Goal: Task Accomplishment & Management: Manage account settings

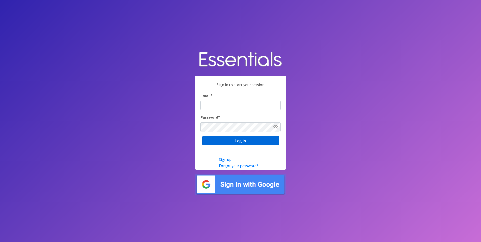
type input "service@periodokc.org"
click at [247, 143] on input "Log in" at bounding box center [240, 141] width 77 height 10
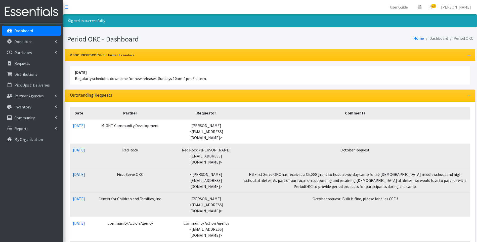
click at [85, 172] on link "09/09/2025" at bounding box center [79, 174] width 12 height 5
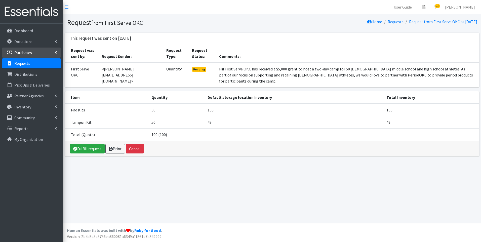
click at [26, 54] on p "Purchases" at bounding box center [23, 52] width 18 height 5
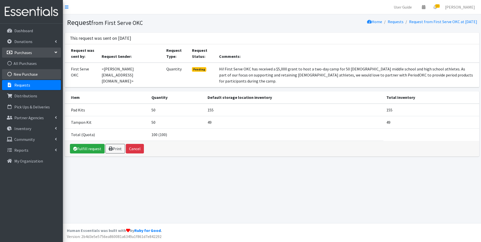
click at [31, 75] on link "New Purchase" at bounding box center [31, 74] width 59 height 10
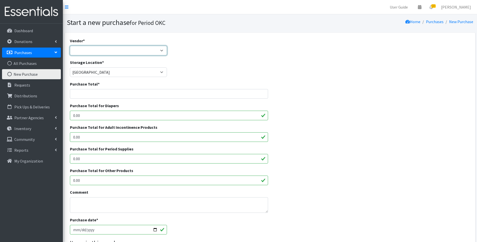
click at [92, 55] on select "Amazon costco HDI Wholesale National Diaper Bank Network Sam's Club Target ---N…" at bounding box center [118, 51] width 97 height 10
select select "388"
click at [70, 46] on select "Amazon costco HDI Wholesale National Diaper Bank Network Sam's Club Target ---N…" at bounding box center [118, 51] width 97 height 10
click at [100, 93] on input "Purchase Total *" at bounding box center [169, 94] width 199 height 10
type input "683.44"
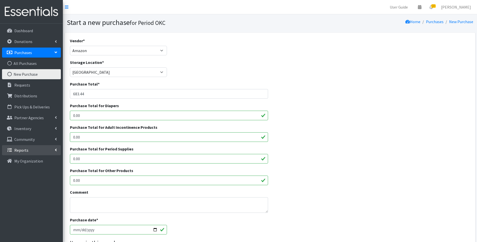
drag, startPoint x: 95, startPoint y: 157, endPoint x: 49, endPoint y: 150, distance: 46.6
click at [49, 150] on div "User Guide 0 Pick-ups remaining this week View Calendar 22 22 Requests 0 Partne…" at bounding box center [238, 180] width 477 height 361
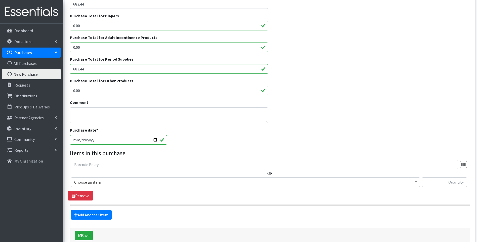
scroll to position [119, 0]
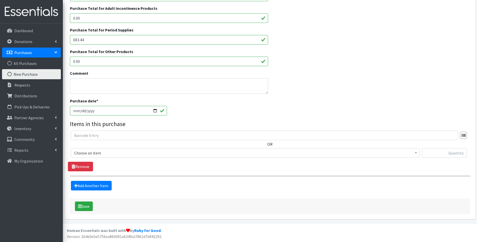
type input "683.44"
click at [139, 155] on span "Choose an item" at bounding box center [245, 153] width 343 height 7
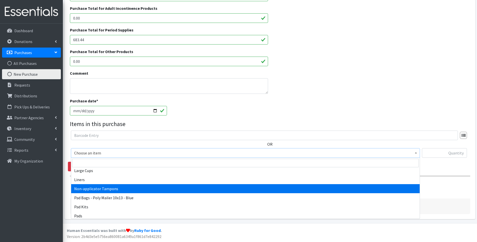
scroll to position [76, 0]
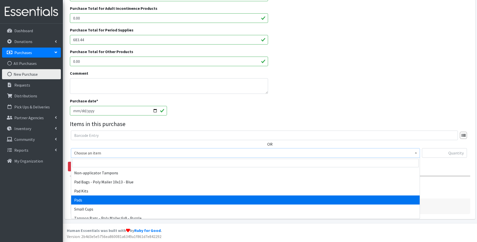
select select "12242"
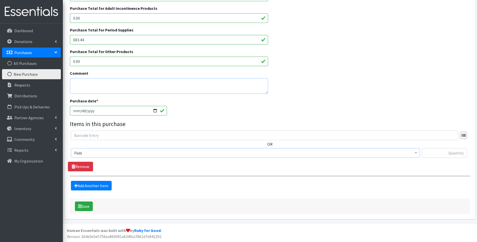
click at [97, 84] on textarea "Comment" at bounding box center [169, 86] width 199 height 16
click at [113, 83] on textarea "Products for First Serve- JR HOSPITALITY GRANT FUNDS" at bounding box center [169, 86] width 199 height 16
type textarea "Products for First Serve Fall CAMP- JR HOSPITALITY GRANT FUNDS"
click at [439, 153] on input "text" at bounding box center [444, 153] width 45 height 10
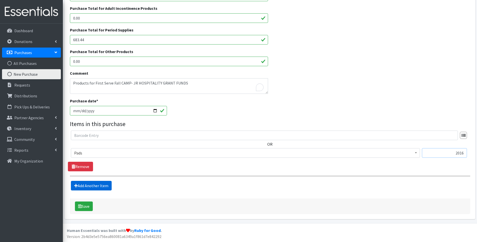
type input "2016"
click at [105, 188] on link "Add Another Item" at bounding box center [91, 186] width 41 height 10
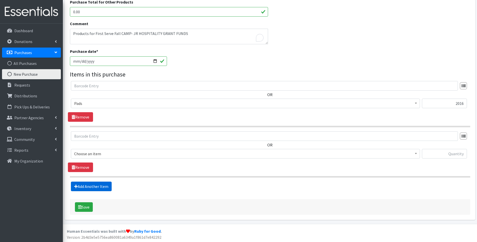
scroll to position [169, 0]
click at [96, 151] on span "Choose an item" at bounding box center [245, 153] width 343 height 7
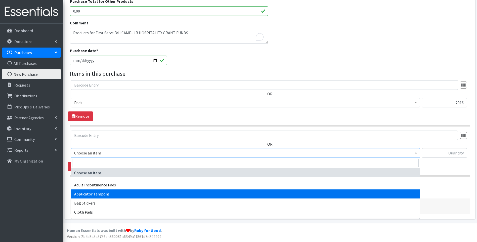
select select "12239"
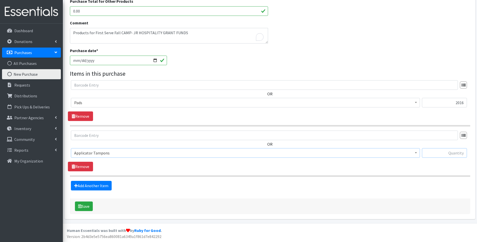
click at [444, 154] on input "text" at bounding box center [444, 153] width 45 height 10
type input "2068"
click at [91, 211] on button "Save" at bounding box center [84, 207] width 18 height 10
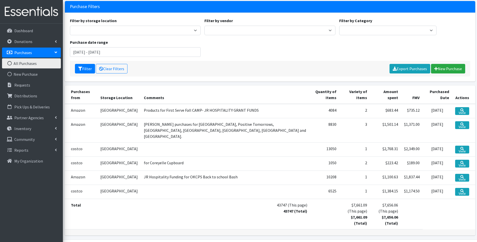
scroll to position [50, 0]
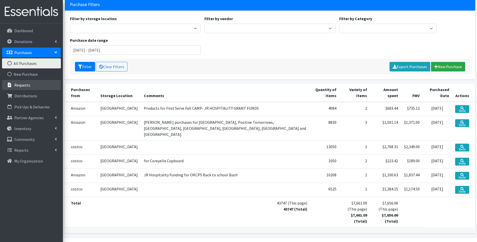
click at [26, 86] on p "Requests" at bounding box center [22, 85] width 16 height 5
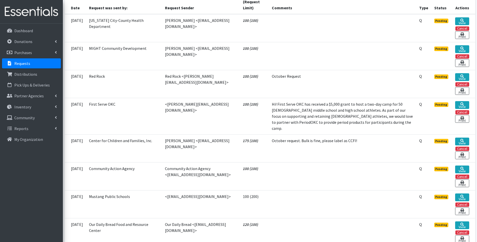
scroll to position [126, 0]
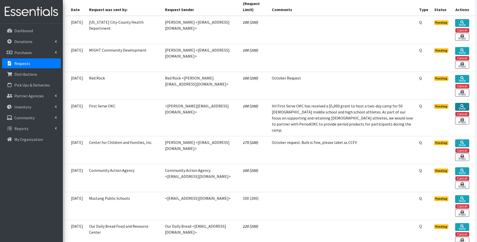
click at [458, 104] on link "View" at bounding box center [463, 107] width 14 height 8
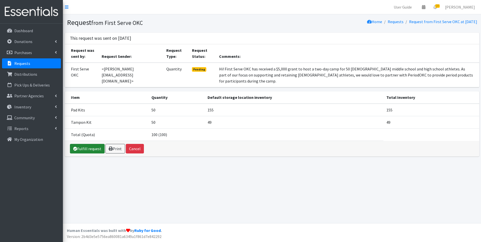
click at [93, 144] on link "Fulfill request" at bounding box center [87, 149] width 35 height 10
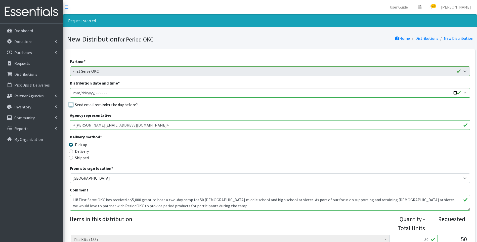
click at [71, 106] on input "Send email reminder the day before?" at bounding box center [71, 105] width 4 height 4
checkbox input "true"
click at [72, 152] on input "Delivery" at bounding box center [71, 151] width 4 height 4
radio input "true"
click at [81, 93] on input "Distribution date and time *" at bounding box center [270, 93] width 401 height 10
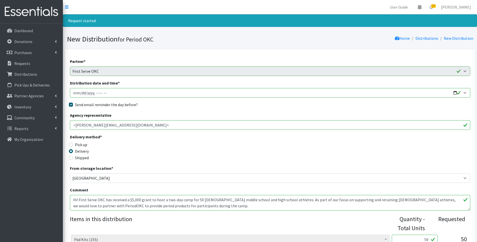
type input "2025-09-14T23:59"
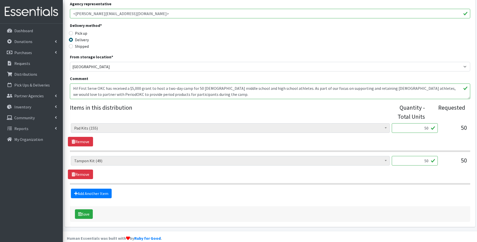
scroll to position [119, 0]
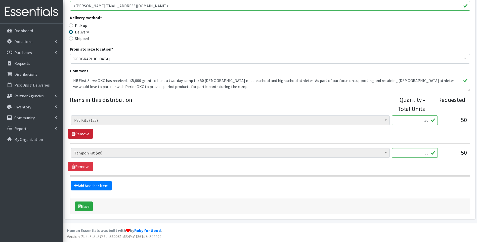
click at [77, 132] on link "Remove" at bounding box center [80, 134] width 25 height 10
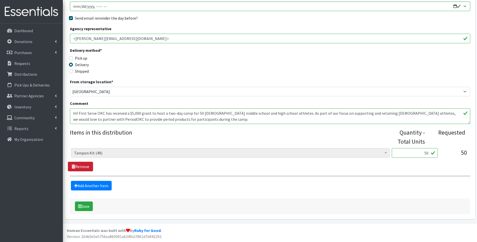
click at [86, 168] on link "Remove" at bounding box center [80, 167] width 25 height 10
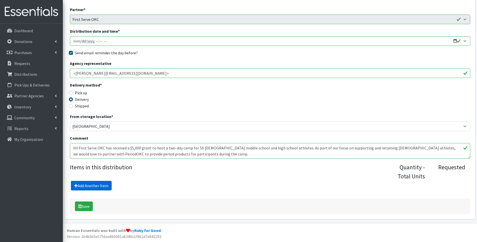
click at [90, 185] on link "Add Another Item" at bounding box center [91, 186] width 41 height 10
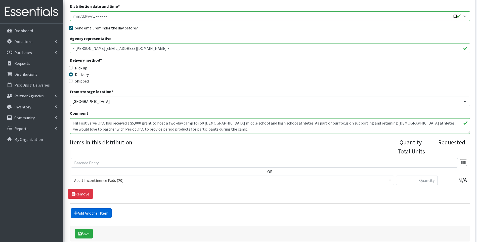
scroll to position [104, 0]
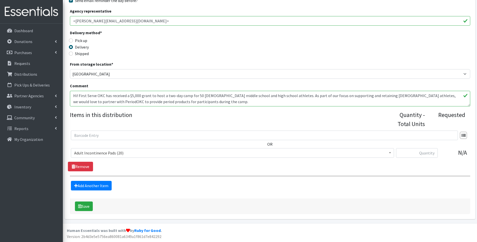
click at [111, 153] on span "Adult Incontinence Pads (20)" at bounding box center [232, 153] width 317 height 7
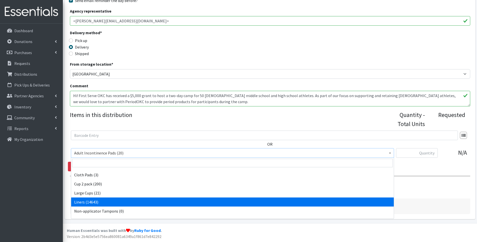
scroll to position [50, 0]
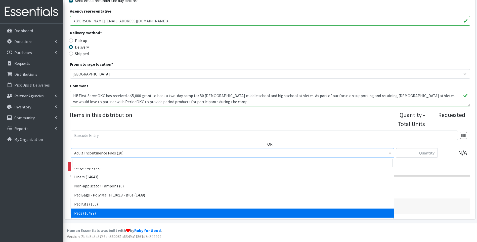
select select "12242"
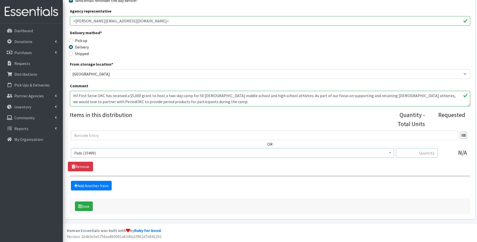
click at [417, 155] on input "text" at bounding box center [417, 153] width 42 height 10
type input "2016"
click at [92, 187] on link "Add Another Item" at bounding box center [91, 186] width 41 height 10
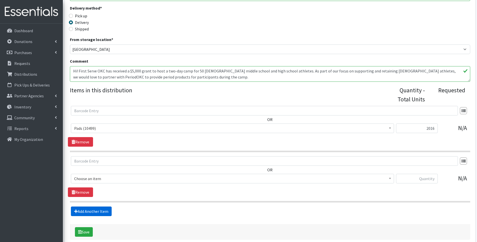
scroll to position [155, 0]
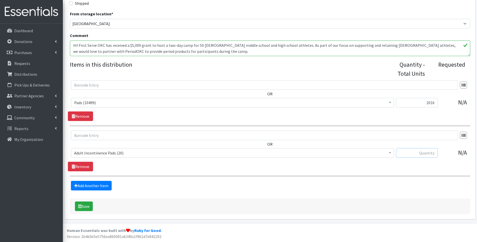
click at [423, 152] on input "text" at bounding box center [417, 153] width 42 height 10
type input "2068"
click at [174, 154] on span "Adult Incontinence Pads (20)" at bounding box center [232, 153] width 317 height 7
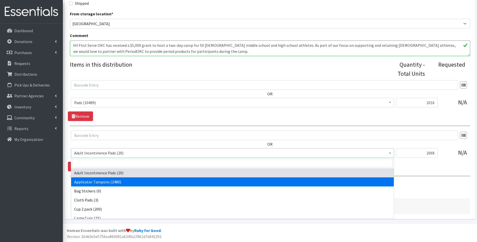
select select "12239"
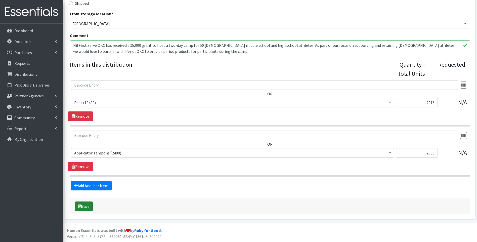
click at [88, 208] on button "Save" at bounding box center [84, 207] width 18 height 10
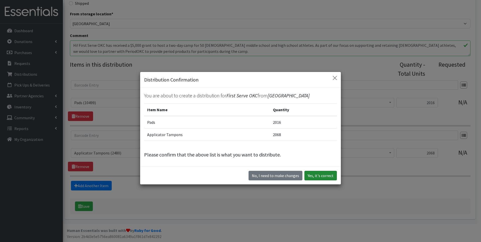
click at [314, 175] on button "Yes, it's correct" at bounding box center [321, 176] width 32 height 10
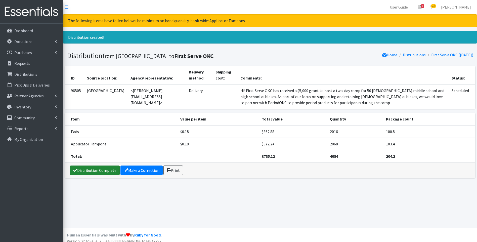
click at [86, 172] on link "Distribution Complete" at bounding box center [95, 171] width 50 height 10
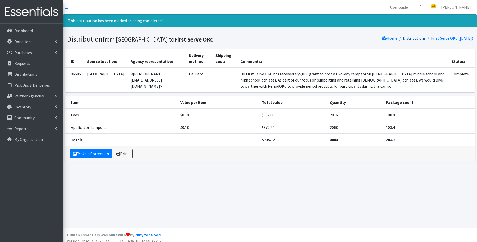
click at [412, 39] on link "Distributions" at bounding box center [414, 38] width 23 height 5
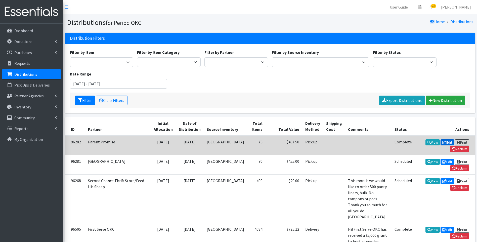
click at [441, 140] on link "Edit" at bounding box center [448, 142] width 14 height 6
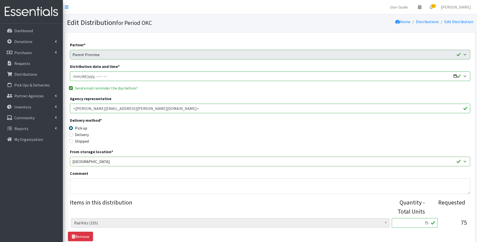
scroll to position [70, 0]
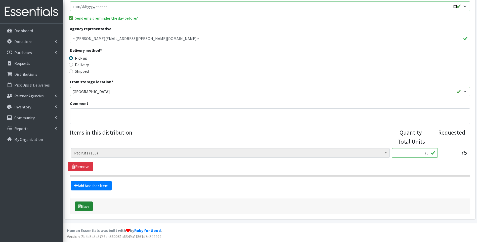
click at [89, 209] on button "Save" at bounding box center [84, 207] width 18 height 10
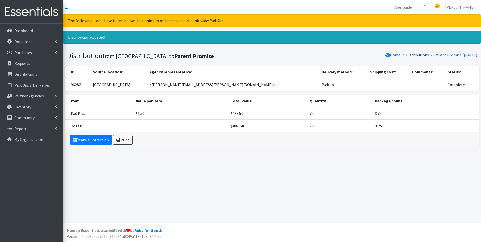
click at [422, 55] on link "Distributions" at bounding box center [417, 54] width 23 height 5
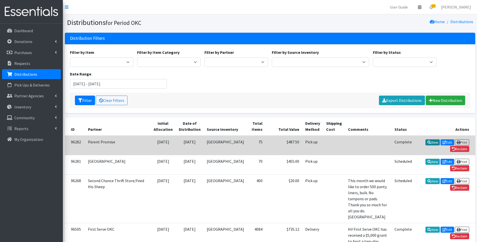
click at [426, 142] on link "View" at bounding box center [433, 142] width 14 height 6
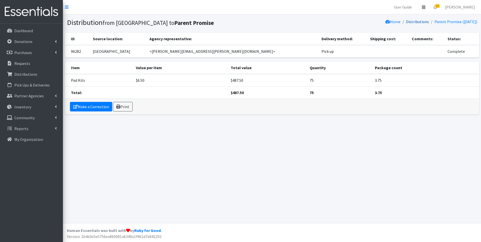
click at [416, 23] on link "Distributions" at bounding box center [417, 21] width 23 height 5
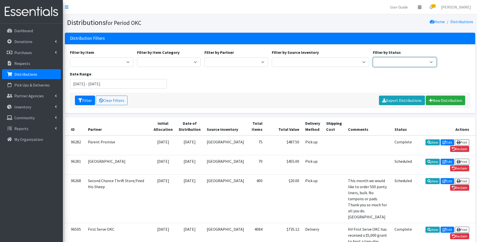
drag, startPoint x: 385, startPoint y: 60, endPoint x: 387, endPoint y: 67, distance: 7.4
click at [385, 60] on select "Scheduled Complete" at bounding box center [405, 62] width 64 height 10
select select "5"
click at [373, 57] on select "Scheduled Complete" at bounding box center [405, 62] width 64 height 10
click at [84, 102] on button "Filter" at bounding box center [85, 101] width 20 height 10
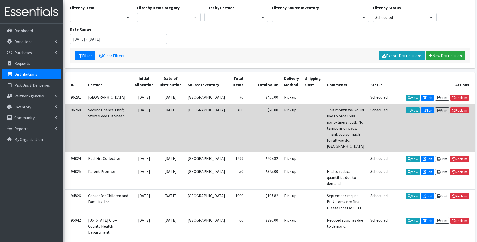
scroll to position [50, 0]
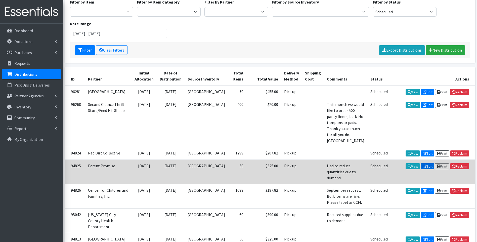
click at [427, 164] on link "Edit" at bounding box center [428, 166] width 14 height 6
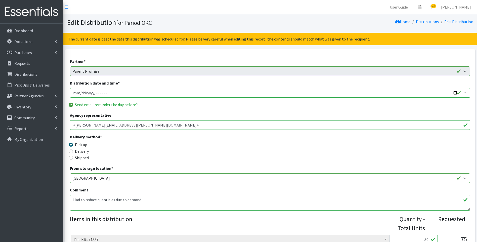
click at [465, 93] on input "Distribution date and time *" at bounding box center [270, 93] width 401 height 10
click at [456, 92] on input "Distribution date and time *" at bounding box center [270, 93] width 401 height 10
type input "[DATE]T15:45"
click at [196, 99] on div "Partner * ACTNow Health and Wellness Fair [PERSON_NAME] is Testing the System A…" at bounding box center [270, 167] width 401 height 219
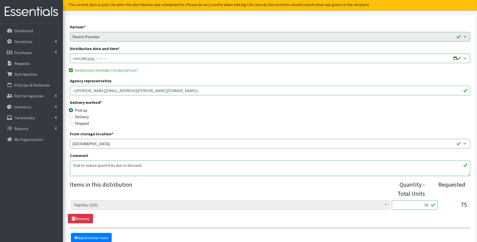
scroll to position [87, 0]
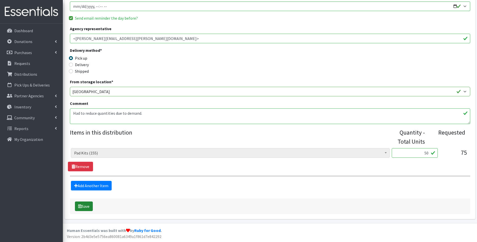
click at [81, 205] on icon "submit" at bounding box center [80, 206] width 4 height 4
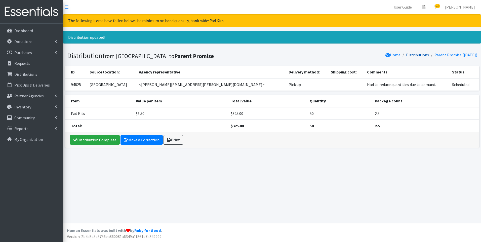
click at [407, 55] on link "Distributions" at bounding box center [417, 54] width 23 height 5
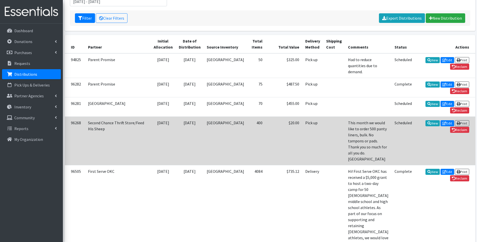
scroll to position [50, 0]
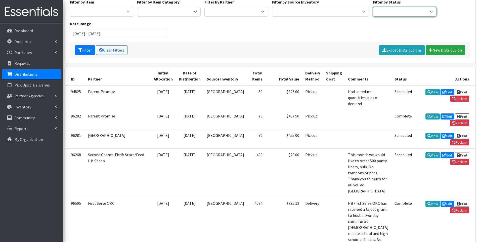
click at [410, 12] on select "Scheduled Complete" at bounding box center [405, 12] width 64 height 10
select select "5"
click at [373, 7] on select "Scheduled Complete" at bounding box center [405, 12] width 64 height 10
click at [90, 51] on button "Filter" at bounding box center [85, 50] width 20 height 10
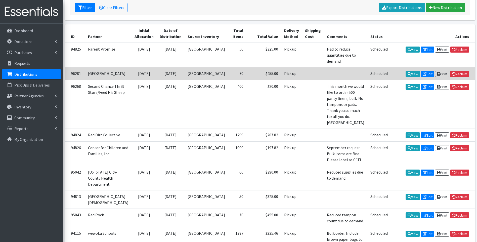
scroll to position [101, 0]
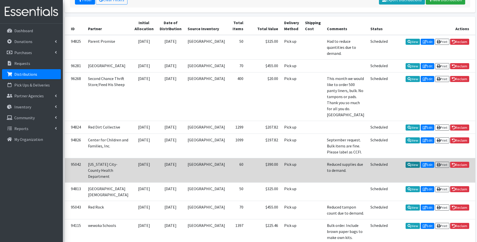
click at [410, 162] on link "View" at bounding box center [413, 165] width 14 height 6
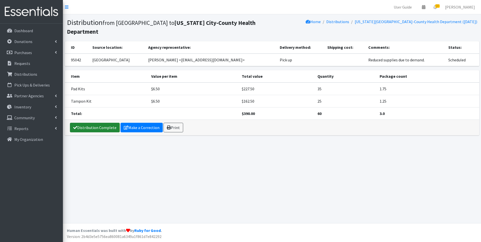
click at [91, 123] on link "Distribution Complete" at bounding box center [95, 128] width 50 height 10
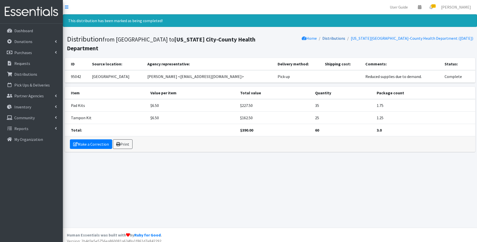
click at [346, 38] on link "Distributions" at bounding box center [334, 38] width 23 height 5
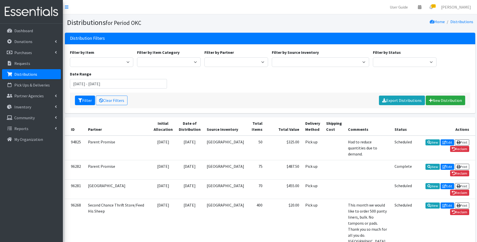
click at [382, 57] on div "Filter by Status Scheduled Complete" at bounding box center [404, 58] width 67 height 18
drag, startPoint x: 382, startPoint y: 62, endPoint x: 382, endPoint y: 64, distance: 2.6
click at [382, 62] on select "Scheduled Complete" at bounding box center [405, 62] width 64 height 10
select select "5"
click at [373, 57] on select "Scheduled Complete" at bounding box center [405, 62] width 64 height 10
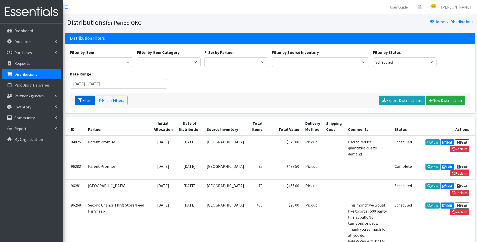
click at [84, 103] on button "Filter" at bounding box center [85, 101] width 20 height 10
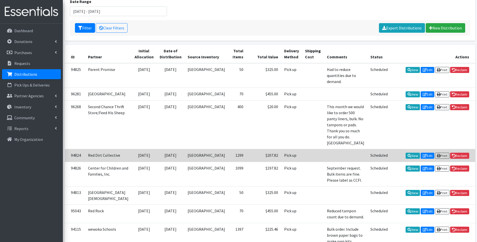
scroll to position [76, 0]
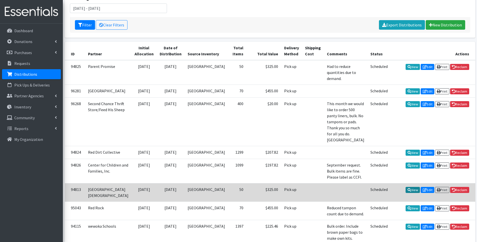
click at [410, 187] on link "View" at bounding box center [413, 190] width 14 height 6
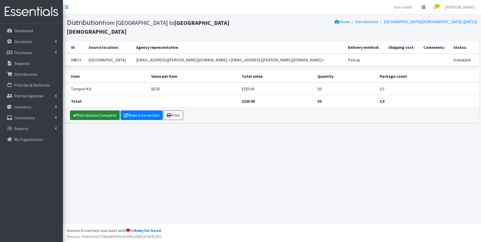
click at [92, 111] on link "Distribution Complete" at bounding box center [95, 116] width 50 height 10
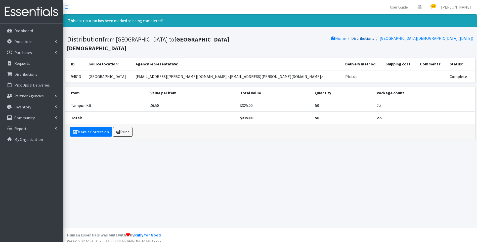
click at [375, 40] on link "Distributions" at bounding box center [363, 38] width 23 height 5
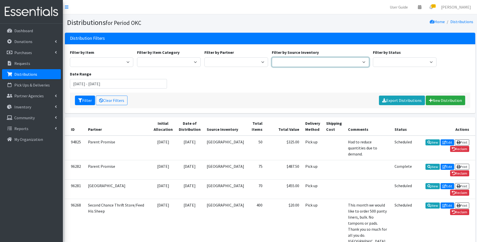
click at [287, 64] on select "5th Street MorningStar Storage" at bounding box center [320, 62] width 97 height 10
drag, startPoint x: 382, startPoint y: 62, endPoint x: 382, endPoint y: 67, distance: 5.0
click at [382, 62] on select "Scheduled Complete" at bounding box center [405, 62] width 64 height 10
select select "5"
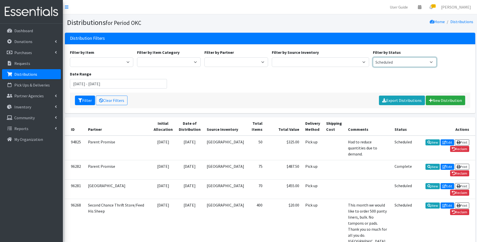
click at [373, 57] on select "Scheduled Complete" at bounding box center [405, 62] width 64 height 10
click at [88, 103] on button "Filter" at bounding box center [85, 101] width 20 height 10
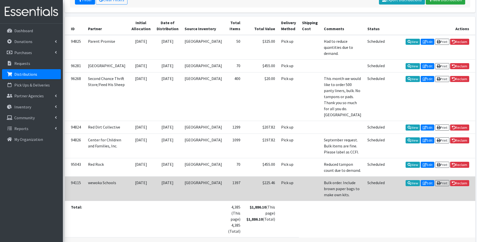
scroll to position [112, 0]
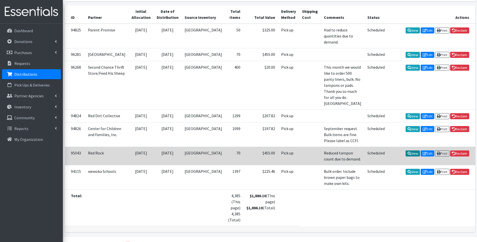
click at [409, 151] on link "View" at bounding box center [413, 154] width 14 height 6
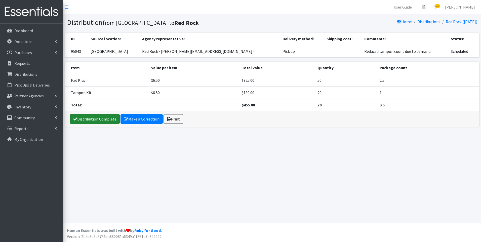
click at [78, 120] on link "Distribution Complete" at bounding box center [95, 119] width 50 height 10
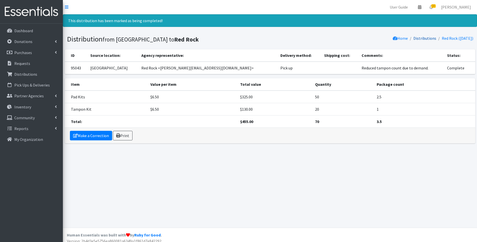
click at [414, 39] on link "Distributions" at bounding box center [425, 38] width 23 height 5
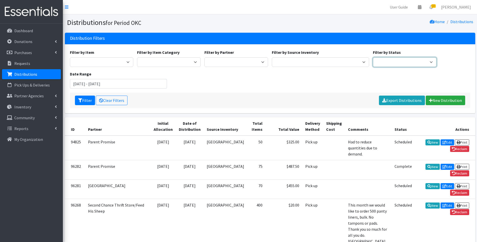
click at [386, 64] on select "Scheduled Complete" at bounding box center [405, 62] width 64 height 10
select select "5"
click at [373, 57] on select "Scheduled Complete" at bounding box center [405, 62] width 64 height 10
click at [84, 98] on button "Filter" at bounding box center [85, 101] width 20 height 10
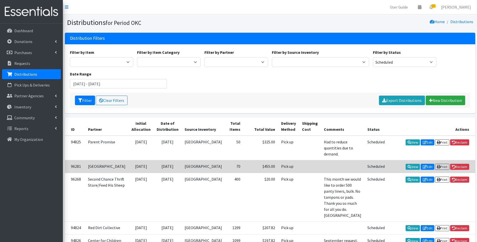
scroll to position [94, 0]
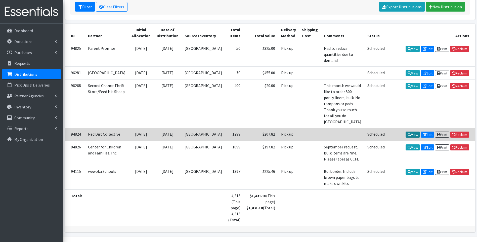
click at [412, 132] on link "View" at bounding box center [413, 135] width 14 height 6
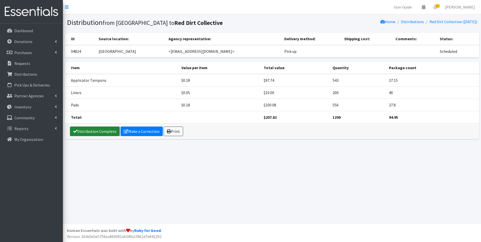
drag, startPoint x: 88, startPoint y: 131, endPoint x: 98, endPoint y: 134, distance: 10.4
click at [88, 131] on link "Distribution Complete" at bounding box center [95, 132] width 50 height 10
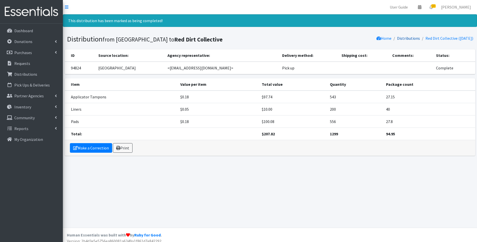
click at [407, 38] on link "Distributions" at bounding box center [408, 38] width 23 height 5
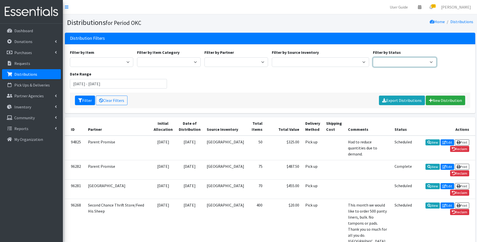
drag, startPoint x: 393, startPoint y: 63, endPoint x: 391, endPoint y: 67, distance: 5.0
click at [393, 63] on select "Scheduled Complete" at bounding box center [405, 62] width 64 height 10
select select "5"
click at [373, 57] on select "Scheduled Complete" at bounding box center [405, 62] width 64 height 10
click at [86, 100] on button "Filter" at bounding box center [85, 101] width 20 height 10
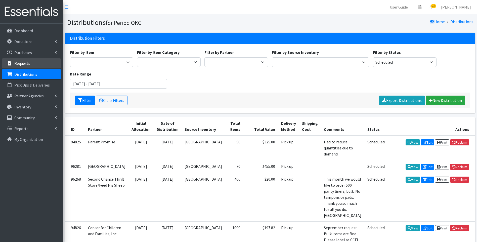
click at [39, 65] on link "Requests" at bounding box center [31, 63] width 59 height 10
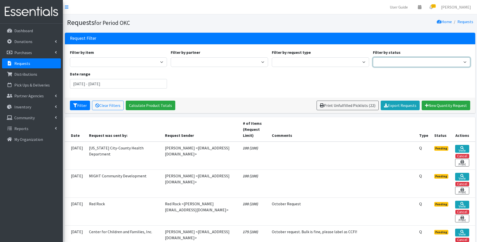
click at [390, 64] on select "Pending Started Fulfilled Discarded" at bounding box center [421, 62] width 97 height 10
select select "0"
click at [373, 57] on select "Pending Started Fulfilled Discarded" at bounding box center [421, 62] width 97 height 10
click at [74, 107] on icon "submit" at bounding box center [75, 105] width 4 height 4
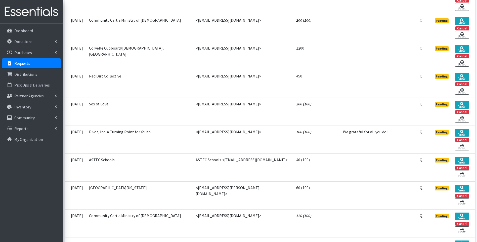
scroll to position [403, 0]
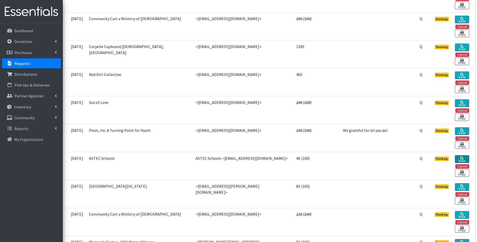
click at [461, 155] on link "View" at bounding box center [462, 159] width 14 height 8
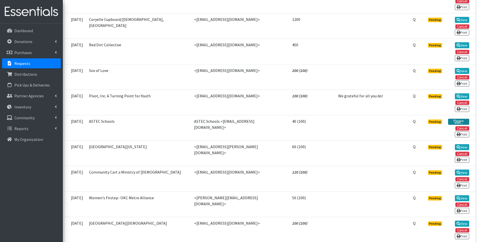
scroll to position [392, 0]
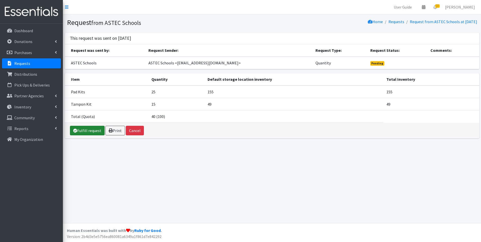
click at [90, 128] on link "Fulfill request" at bounding box center [87, 131] width 35 height 10
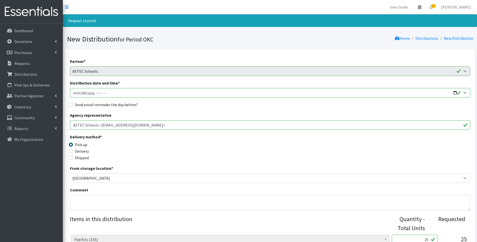
click at [75, 93] on input "Distribution date and time *" at bounding box center [270, 93] width 401 height 10
click at [457, 93] on input "Distribution date and time *" at bounding box center [270, 93] width 401 height 10
type input "[DATE]T23:59"
click at [96, 94] on input "Distribution date and time *" at bounding box center [270, 93] width 401 height 10
type input "[DATE]T15:30"
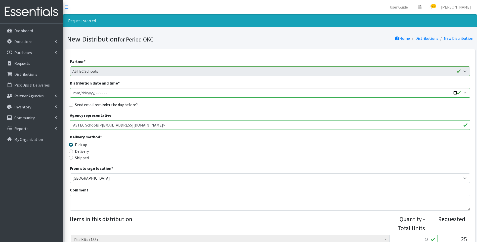
click at [102, 102] on label "Send email reminder the day before?" at bounding box center [106, 105] width 63 height 6
click at [73, 103] on input "Send email reminder the day before?" at bounding box center [71, 105] width 4 height 4
checkbox input "true"
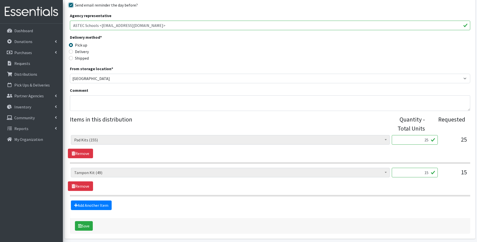
scroll to position [101, 0]
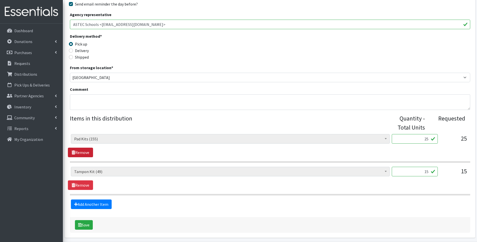
click at [82, 152] on link "Remove" at bounding box center [80, 153] width 25 height 10
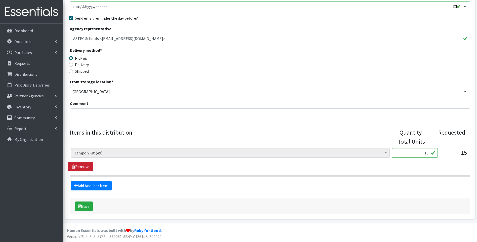
click at [83, 165] on link "Remove" at bounding box center [80, 167] width 25 height 10
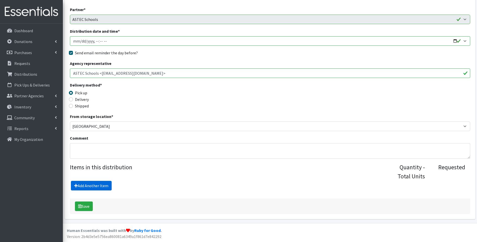
click at [84, 186] on link "Add Another Item" at bounding box center [91, 186] width 41 height 10
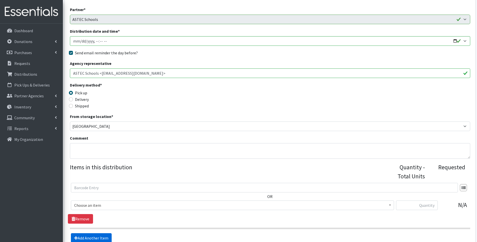
scroll to position [104, 0]
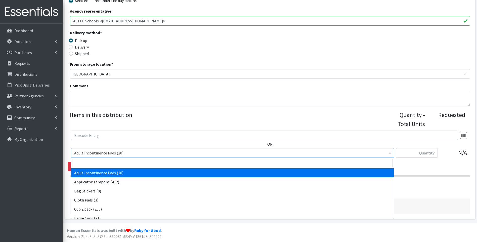
click at [85, 154] on span "Adult Incontinence Pads (20)" at bounding box center [232, 153] width 317 height 7
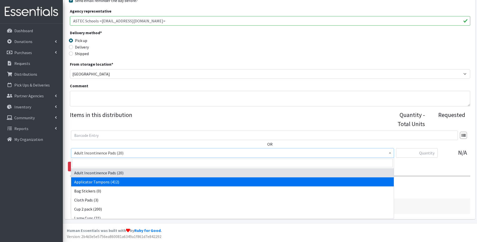
select select "12239"
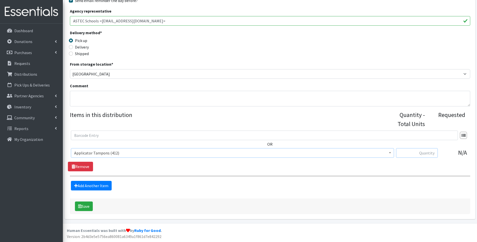
click at [408, 152] on input "text" at bounding box center [417, 153] width 42 height 10
type input "376"
click at [80, 186] on link "Add Another Item" at bounding box center [91, 186] width 41 height 10
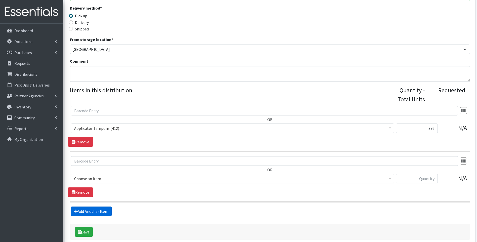
scroll to position [155, 0]
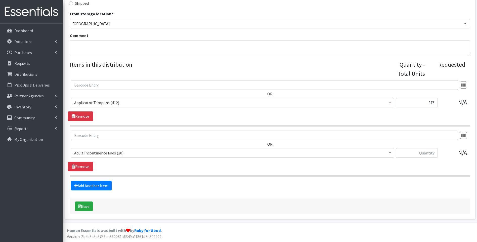
click at [156, 152] on span "Adult Incontinence Pads (20)" at bounding box center [232, 153] width 317 height 7
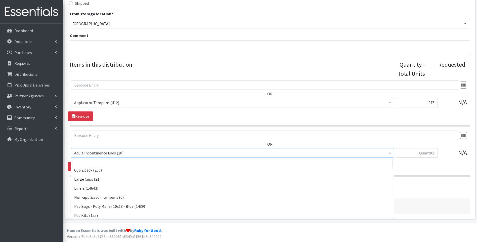
scroll to position [50, 0]
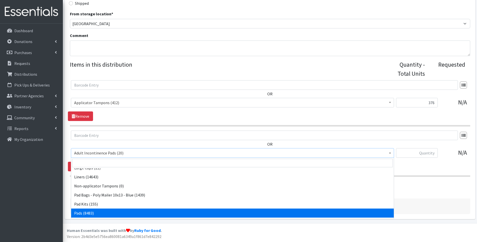
select select "12242"
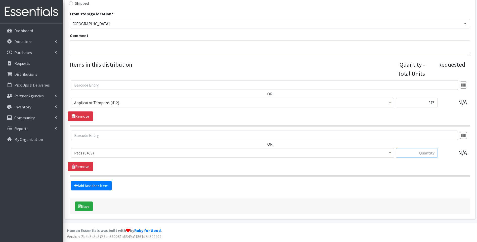
click at [425, 155] on input "text" at bounding box center [417, 153] width 42 height 10
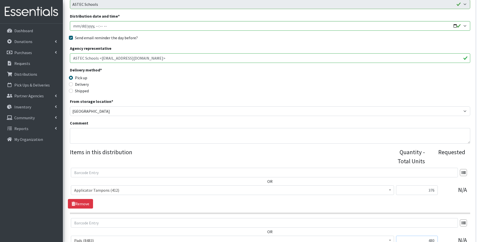
scroll to position [129, 0]
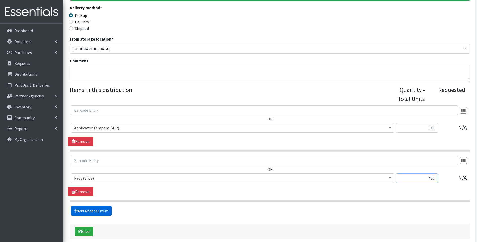
type input "480"
click at [85, 211] on link "Add Another Item" at bounding box center [91, 211] width 41 height 10
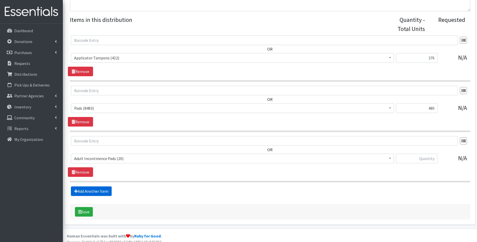
scroll to position [205, 0]
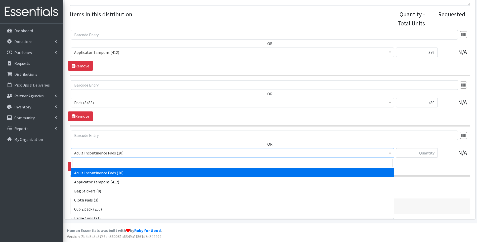
click at [102, 156] on span "Adult Incontinence Pads (20)" at bounding box center [232, 153] width 317 height 7
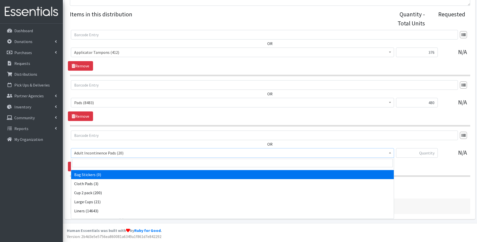
scroll to position [25, 0]
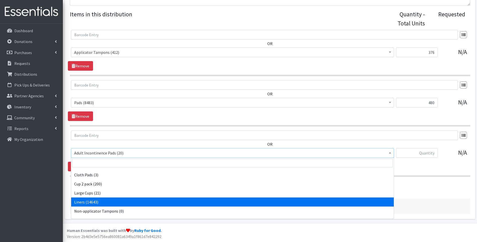
select select "12219"
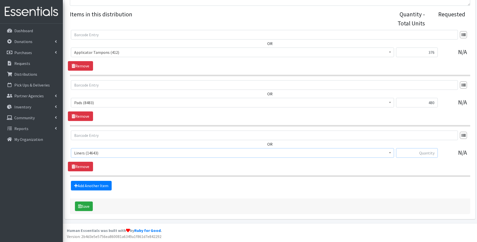
click at [420, 152] on input "text" at bounding box center [417, 153] width 42 height 10
type input "96"
click at [79, 208] on icon "submit" at bounding box center [80, 206] width 4 height 4
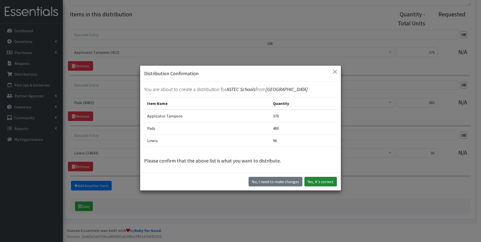
click at [313, 181] on button "Yes, it's correct" at bounding box center [321, 182] width 32 height 10
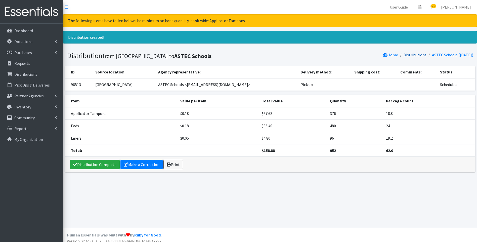
click at [408, 55] on link "Distributions" at bounding box center [415, 54] width 23 height 5
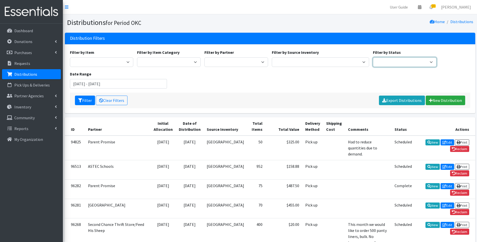
click at [420, 60] on select "Scheduled Complete" at bounding box center [405, 62] width 64 height 10
click at [413, 61] on select "Scheduled Complete" at bounding box center [405, 62] width 64 height 10
click at [411, 63] on select "Scheduled Complete" at bounding box center [405, 62] width 64 height 10
select select "5"
click at [373, 57] on select "Scheduled Complete" at bounding box center [405, 62] width 64 height 10
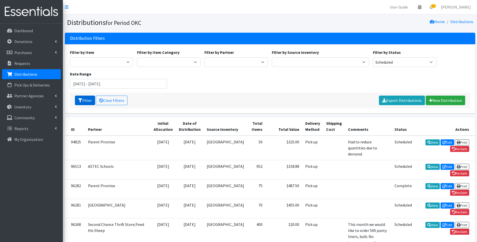
click at [81, 103] on button "Filter" at bounding box center [85, 101] width 20 height 10
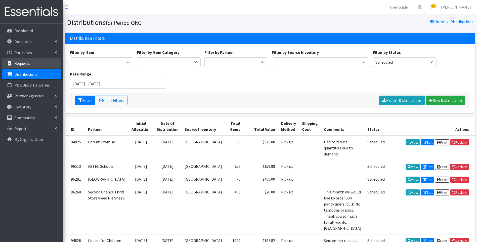
click at [18, 63] on p "Requests" at bounding box center [22, 63] width 16 height 5
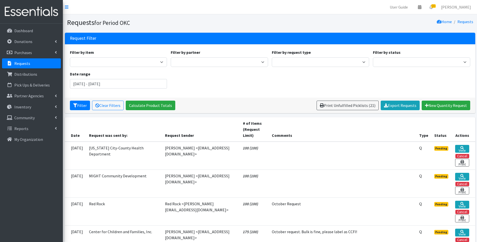
click at [412, 53] on div "Filter by status Pending Started Fulfilled Discarded" at bounding box center [421, 58] width 101 height 18
drag, startPoint x: 410, startPoint y: 62, endPoint x: 407, endPoint y: 67, distance: 6.7
click at [410, 62] on select "Pending Started Fulfilled Discarded" at bounding box center [421, 62] width 97 height 10
select select "0"
click at [373, 57] on select "Pending Started Fulfilled Discarded" at bounding box center [421, 62] width 97 height 10
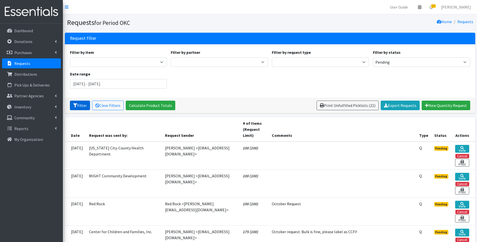
click at [79, 107] on button "Filter" at bounding box center [80, 106] width 20 height 10
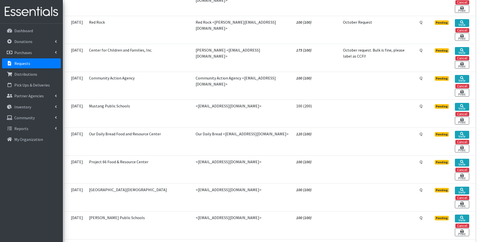
scroll to position [176, 0]
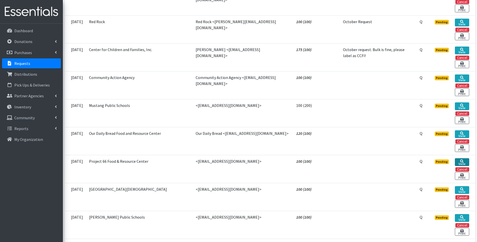
click at [459, 158] on link "View" at bounding box center [462, 162] width 14 height 8
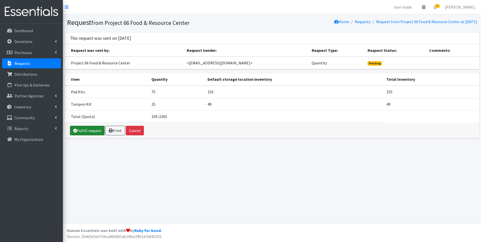
click at [89, 131] on link "Fulfill request" at bounding box center [87, 131] width 35 height 10
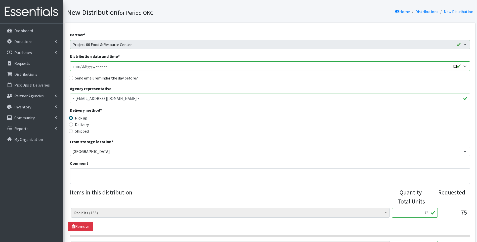
scroll to position [25, 0]
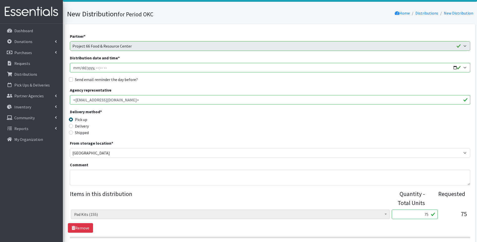
click at [74, 69] on input "Distribution date and time *" at bounding box center [270, 68] width 401 height 10
type input "2025-10-12T23:59"
type input "2025-10-09T23:59"
click at [95, 67] on input "Distribution date and time *" at bounding box center [270, 68] width 401 height 10
type input "2025-10-09T15:30"
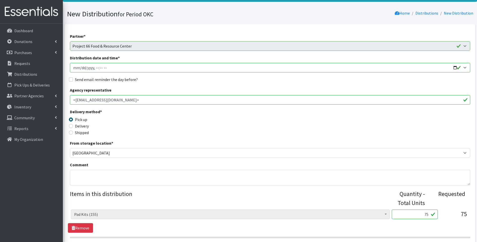
click at [457, 69] on input "Distribution date and time *" at bounding box center [270, 68] width 401 height 10
click at [456, 69] on input "Distribution date and time *" at bounding box center [270, 68] width 401 height 10
click at [274, 83] on div "Partner * ACTNow Health and Wellness Fair ASTEC Schools Bagz of luv Inc Bethesd…" at bounding box center [270, 158] width 401 height 251
click at [103, 80] on label "Send email reminder the day before?" at bounding box center [106, 80] width 63 height 6
click at [73, 80] on input "Send email reminder the day before?" at bounding box center [71, 80] width 4 height 4
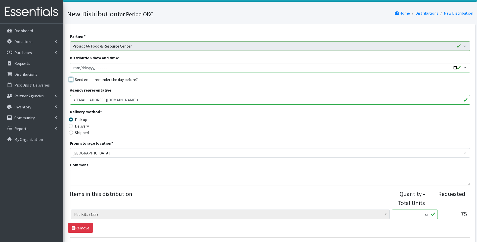
checkbox input "true"
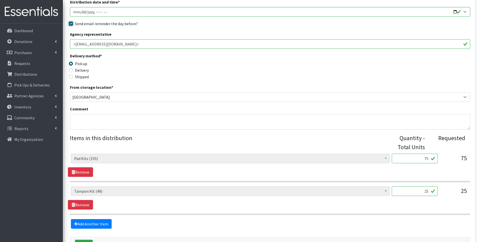
scroll to position [119, 0]
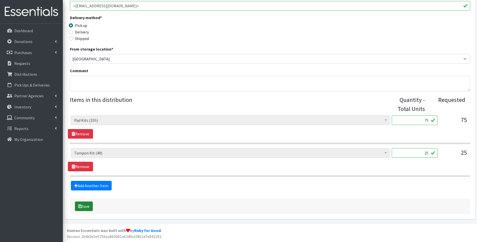
click at [81, 205] on icon "submit" at bounding box center [80, 206] width 4 height 4
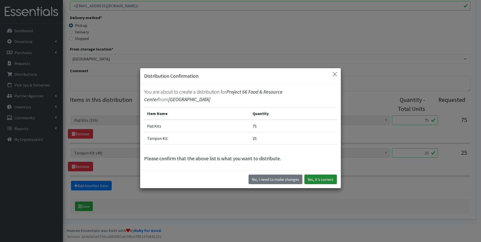
click at [320, 176] on button "Yes, it's correct" at bounding box center [321, 180] width 32 height 10
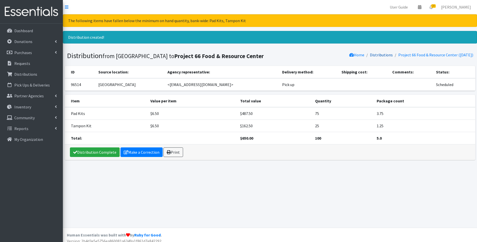
click at [373, 54] on link "Distributions" at bounding box center [381, 54] width 23 height 5
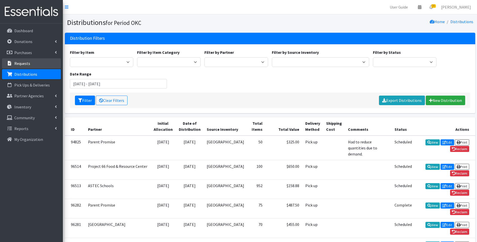
click at [39, 63] on link "Requests" at bounding box center [31, 63] width 59 height 10
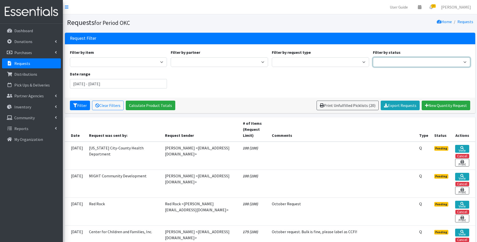
click at [403, 62] on select "Pending Started Fulfilled Discarded" at bounding box center [421, 62] width 97 height 10
select select "0"
click at [373, 57] on select "Pending Started Fulfilled Discarded" at bounding box center [421, 62] width 97 height 10
click at [72, 104] on button "Filter" at bounding box center [80, 106] width 20 height 10
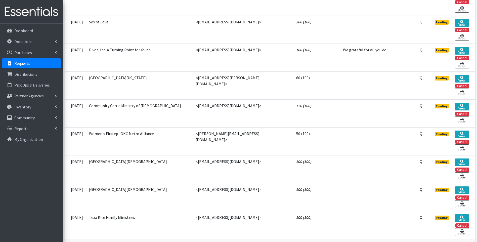
scroll to position [457, 0]
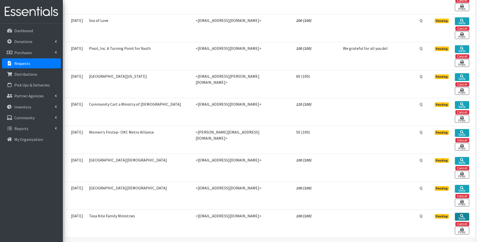
click at [461, 213] on link "View" at bounding box center [462, 217] width 14 height 8
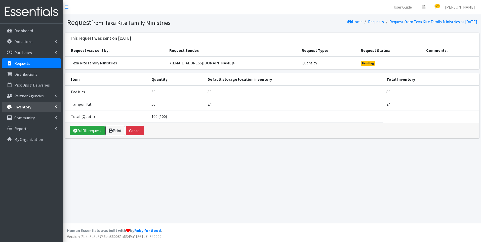
click at [28, 105] on p "Inventory" at bounding box center [22, 106] width 17 height 5
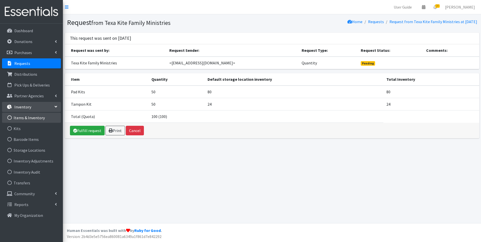
click at [23, 117] on link "Items & Inventory" at bounding box center [31, 118] width 59 height 10
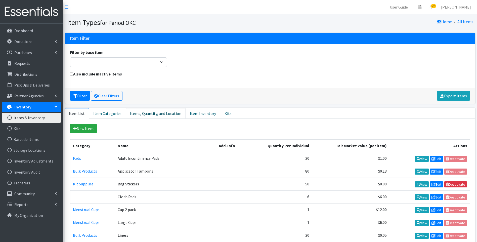
click at [148, 113] on link "Items, Quantity, and Location" at bounding box center [156, 113] width 60 height 11
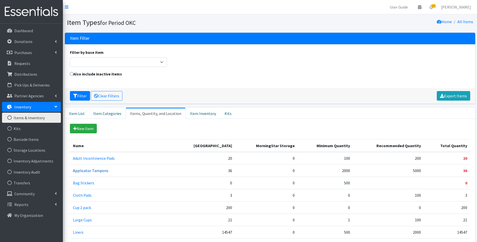
click at [99, 171] on link "Applicator Tampons" at bounding box center [90, 170] width 35 height 5
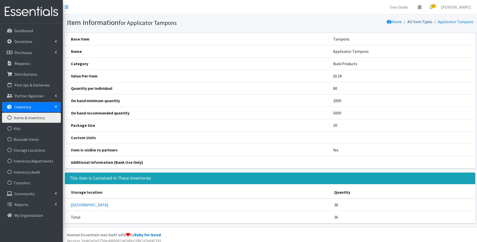
click at [420, 21] on link "All Item Types" at bounding box center [420, 21] width 25 height 5
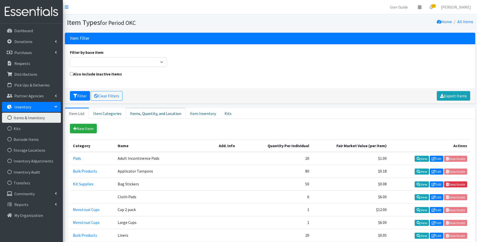
click at [161, 114] on link "Items, Quantity, and Location" at bounding box center [156, 113] width 60 height 11
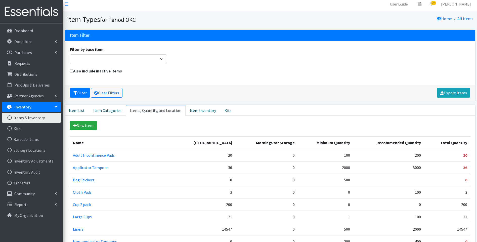
scroll to position [1, 0]
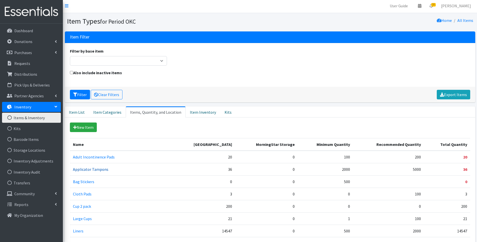
click at [89, 169] on link "Applicator Tampons" at bounding box center [90, 169] width 35 height 5
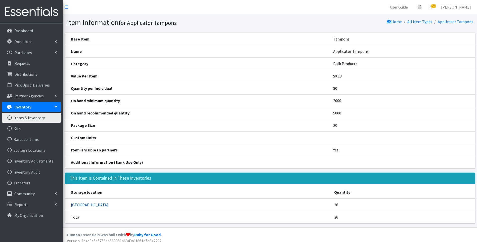
click at [80, 203] on link "[GEOGRAPHIC_DATA]" at bounding box center [90, 204] width 38 height 5
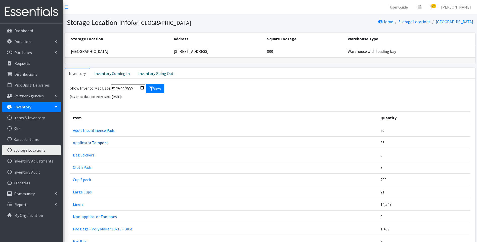
click at [92, 145] on link "Applicator Tampons" at bounding box center [90, 142] width 35 height 5
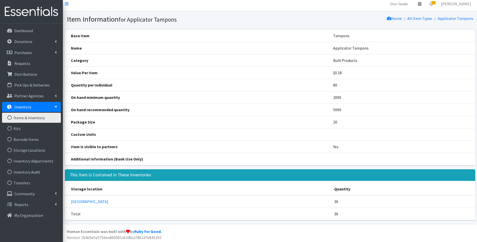
scroll to position [4, 0]
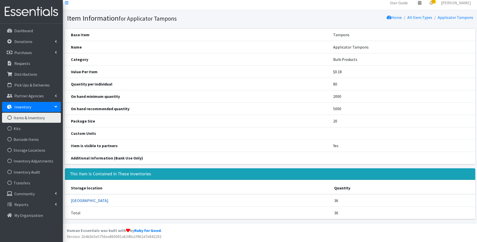
click at [80, 202] on link "[GEOGRAPHIC_DATA]" at bounding box center [90, 200] width 38 height 5
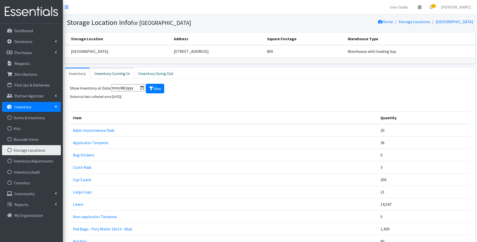
click at [121, 74] on link "Inventory Coming In" at bounding box center [112, 73] width 44 height 11
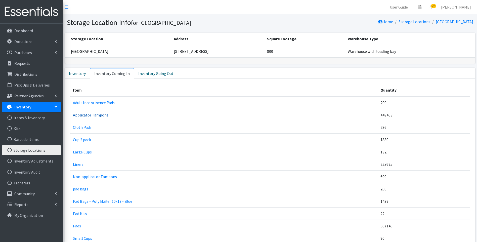
click at [100, 114] on link "Applicator Tampons" at bounding box center [90, 115] width 35 height 5
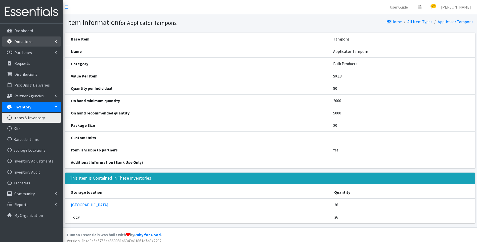
click at [30, 38] on link "Donations" at bounding box center [31, 41] width 59 height 10
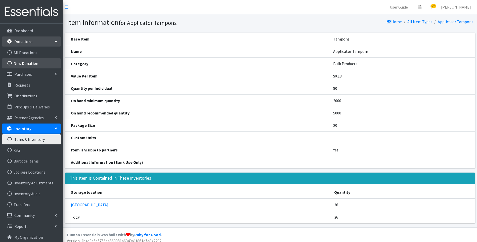
click at [29, 61] on link "New Donation" at bounding box center [31, 63] width 59 height 10
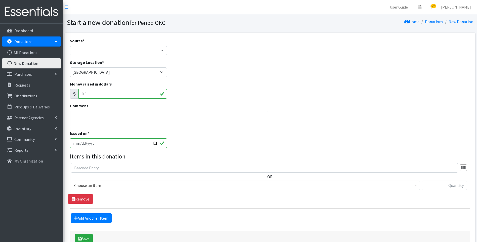
click at [113, 44] on div "Source * Product Drive Manufacturer Donation Site Misc. Donation" at bounding box center [118, 47] width 97 height 18
click at [115, 51] on select "Product Drive Manufacturer Donation Site Misc. Donation" at bounding box center [118, 51] width 97 height 10
select select "Misc. Donation"
click at [70, 46] on select "Product Drive Manufacturer Donation Site Misc. Donation" at bounding box center [118, 51] width 97 height 10
click at [100, 121] on textarea "Comment" at bounding box center [169, 119] width 199 height 16
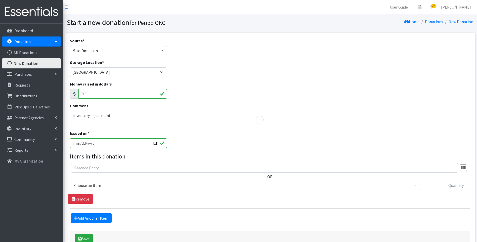
type textarea "inventory adjustment"
click at [101, 184] on span "Choose an item" at bounding box center [245, 185] width 343 height 7
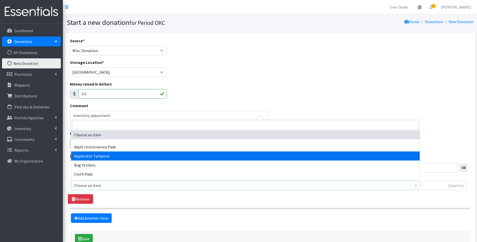
select select "12239"
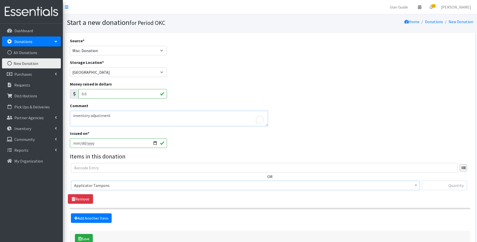
click at [116, 114] on textarea "inventory adjustment" at bounding box center [169, 119] width 199 height 16
click at [208, 123] on textarea "inventory adjustment- somewhere we are off on tampons, this is a placeholder un…" at bounding box center [169, 119] width 199 height 16
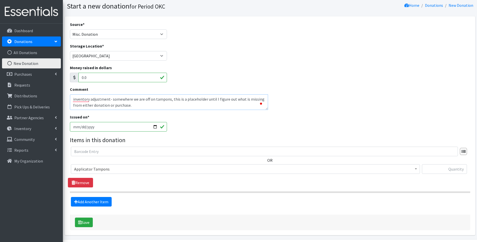
scroll to position [32, 0]
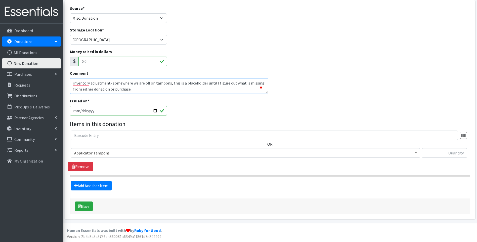
type textarea "inventory adjustment- somewhere we are off on tampons, this is a placeholder un…"
click at [455, 154] on input "text" at bounding box center [444, 153] width 45 height 10
type input "1000"
click at [422, 165] on div "OR Choose an item Adult Incontinence Pads Applicator Tampons Bag Stickers Cloth…" at bounding box center [270, 151] width 405 height 41
click at [87, 205] on button "Save" at bounding box center [84, 207] width 18 height 10
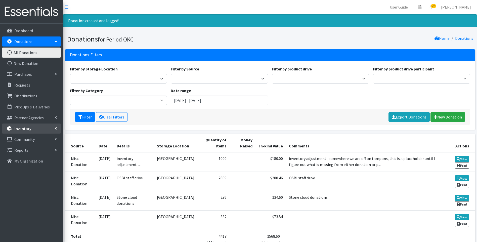
click at [25, 126] on p "Inventory" at bounding box center [22, 128] width 17 height 5
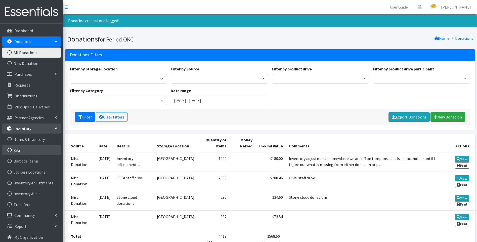
click at [24, 149] on link "Kits" at bounding box center [31, 150] width 59 height 10
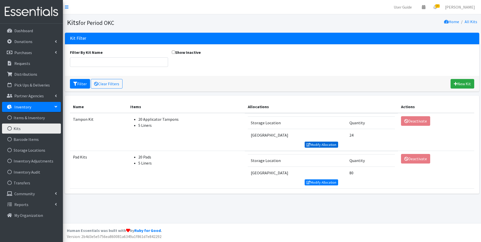
click at [322, 146] on link "Modify Allocation" at bounding box center [322, 145] width 34 height 6
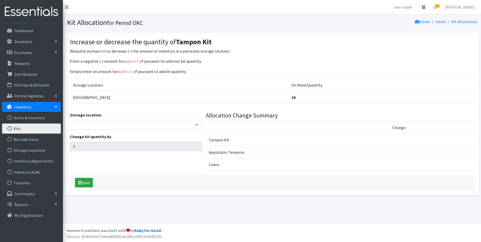
click at [156, 129] on div "Storage location 5th Street MorningStar Storage Change kit quantity by 0" at bounding box center [136, 143] width 136 height 63
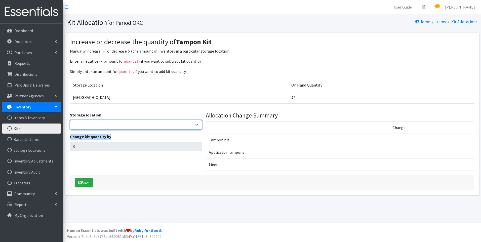
drag, startPoint x: 155, startPoint y: 129, endPoint x: 153, endPoint y: 125, distance: 4.3
click at [153, 125] on select "5th Street MorningStar Storage" at bounding box center [136, 125] width 132 height 10
select select "345"
click at [70, 120] on select "5th Street MorningStar Storage" at bounding box center [136, 125] width 132 height 10
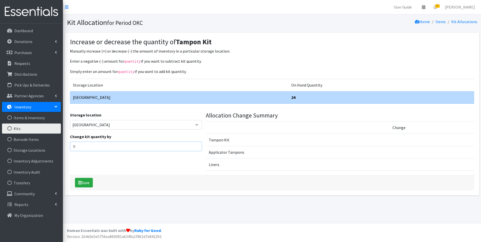
drag, startPoint x: 120, startPoint y: 147, endPoint x: 69, endPoint y: 146, distance: 51.1
click at [69, 146] on div "Storage location 5th Street MorningStar Storage Change kit quantity by 0" at bounding box center [136, 143] width 136 height 63
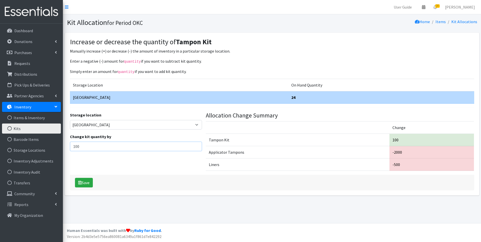
drag, startPoint x: 79, startPoint y: 146, endPoint x: 70, endPoint y: 145, distance: 9.1
click at [70, 145] on input "100" at bounding box center [136, 147] width 132 height 10
click at [129, 148] on input "50" at bounding box center [136, 147] width 132 height 10
type input "50"
click at [136, 122] on select "5th Street MorningStar Storage" at bounding box center [136, 125] width 132 height 10
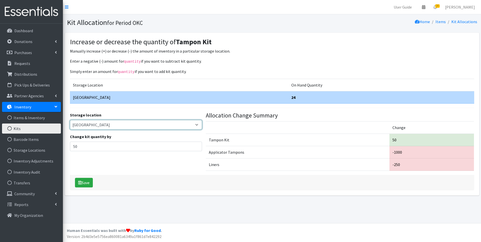
click at [136, 122] on select "5th Street MorningStar Storage" at bounding box center [136, 125] width 132 height 10
click at [89, 182] on button "Save" at bounding box center [84, 183] width 18 height 10
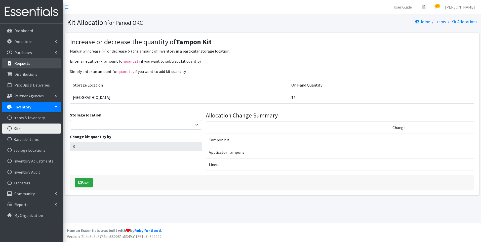
click at [35, 64] on link "Requests" at bounding box center [31, 63] width 59 height 10
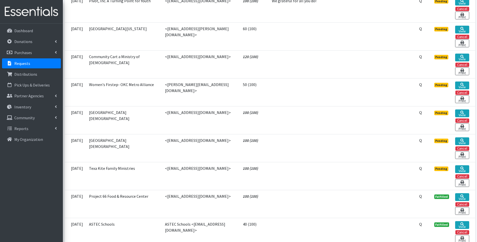
scroll to position [554, 0]
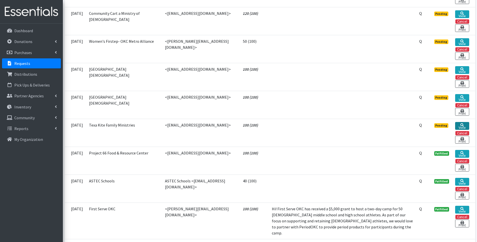
click at [461, 124] on icon at bounding box center [463, 125] width 4 height 4
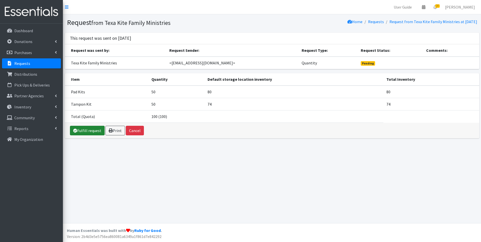
click at [73, 132] on icon at bounding box center [75, 131] width 4 height 4
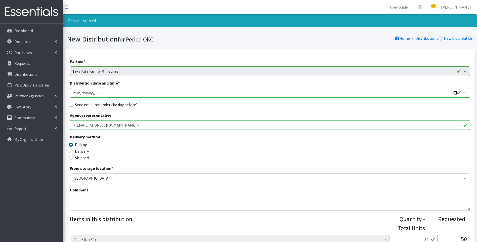
click at [76, 96] on input "Distribution date and time *" at bounding box center [270, 93] width 401 height 10
type input "2025-10-12T23:59"
type input "2025-10-09T23:59"
type input "2025-10-09T15:30"
click at [79, 104] on label "Send email reminder the day before?" at bounding box center [106, 105] width 63 height 6
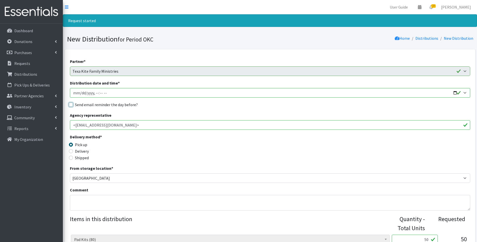
click at [73, 104] on input "Send email reminder the day before?" at bounding box center [71, 105] width 4 height 4
checkbox input "true"
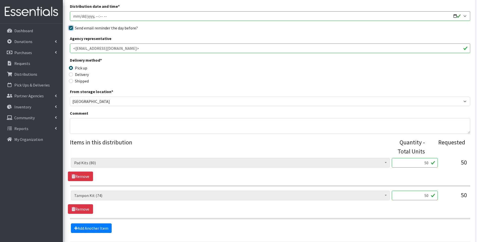
scroll to position [119, 0]
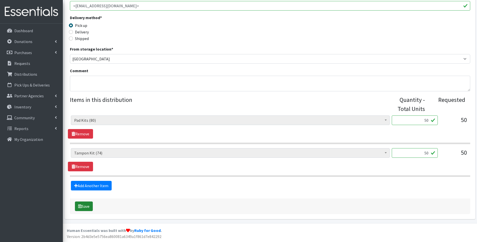
click at [86, 210] on button "Save" at bounding box center [84, 207] width 18 height 10
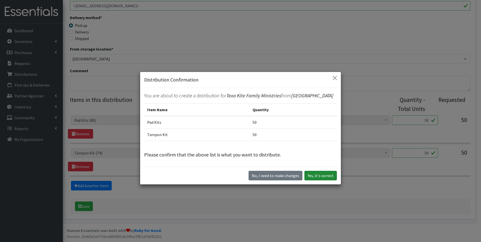
click at [324, 175] on button "Yes, it's correct" at bounding box center [321, 176] width 32 height 10
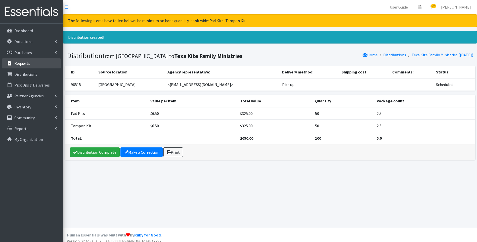
click at [19, 64] on p "Requests" at bounding box center [22, 63] width 16 height 5
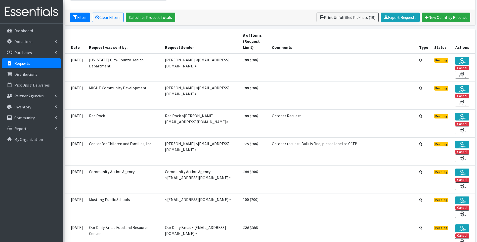
scroll to position [25, 0]
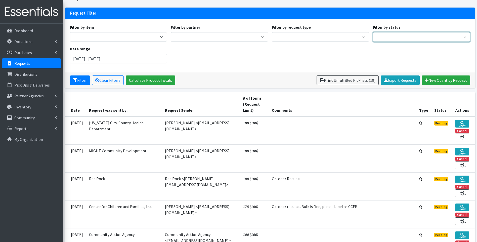
click at [385, 37] on select "Pending Started Fulfilled Discarded" at bounding box center [421, 37] width 97 height 10
select select "0"
click at [373, 32] on select "Pending Started Fulfilled Discarded" at bounding box center [421, 37] width 97 height 10
click at [78, 79] on button "Filter" at bounding box center [80, 81] width 20 height 10
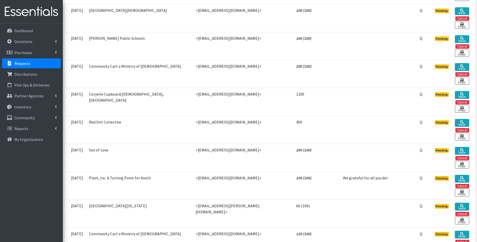
scroll to position [430, 0]
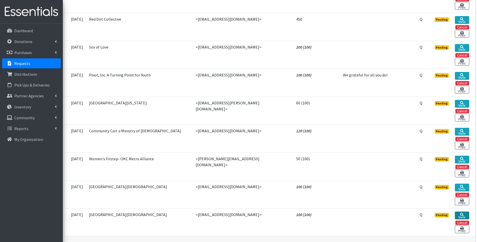
click at [455, 212] on link "View" at bounding box center [462, 216] width 14 height 8
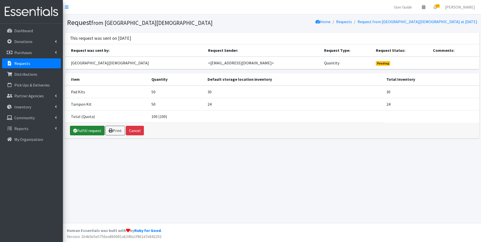
click at [91, 130] on link "Fulfill request" at bounding box center [87, 131] width 35 height 10
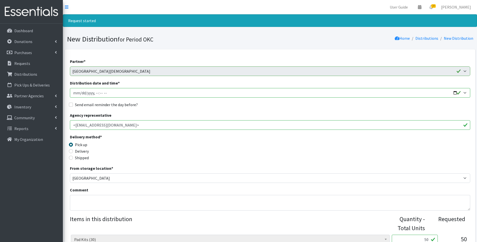
click at [74, 93] on input "Distribution date and time *" at bounding box center [270, 93] width 401 height 10
type input "2025-10-12T23:59"
type input "2025-10-09T23:59"
type input "2025-10-09T15:30"
click at [83, 106] on label "Send email reminder the day before?" at bounding box center [106, 105] width 63 height 6
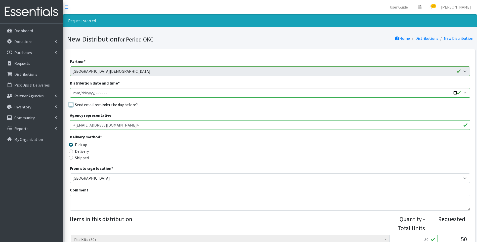
click at [73, 106] on input "Send email reminder the day before?" at bounding box center [71, 105] width 4 height 4
checkbox input "true"
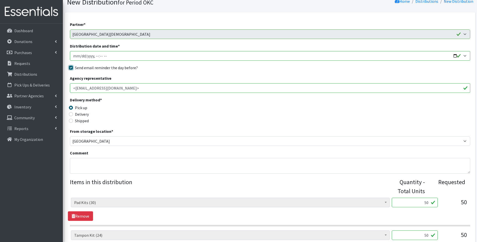
scroll to position [101, 0]
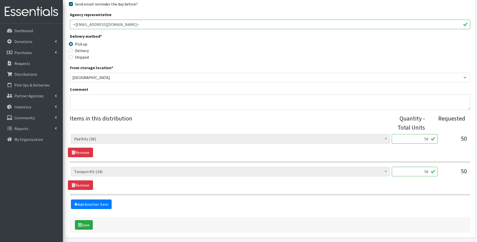
drag, startPoint x: 420, startPoint y: 174, endPoint x: 432, endPoint y: 171, distance: 13.2
click at [432, 171] on input "50" at bounding box center [415, 172] width 46 height 10
type input "20"
drag, startPoint x: 424, startPoint y: 137, endPoint x: 427, endPoint y: 137, distance: 2.8
click at [427, 137] on input "50" at bounding box center [415, 139] width 46 height 10
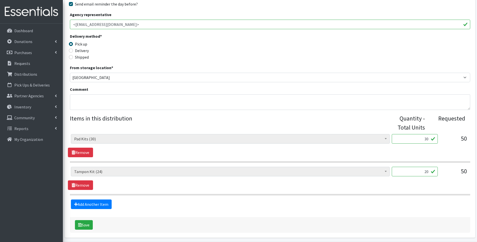
type input "30"
click at [371, 192] on section "Adult Incontinence Pads (20) Applicator Tampons (36) Bag Stickers (0) Cloth Pad…" at bounding box center [270, 181] width 401 height 29
click at [152, 94] on textarea "Comment" at bounding box center [270, 102] width 401 height 16
type textarea "amount reduced due to demand"
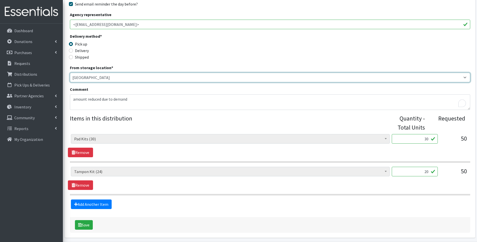
click at [176, 80] on select "[GEOGRAPHIC_DATA]" at bounding box center [270, 78] width 401 height 10
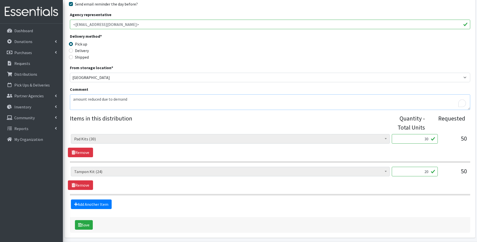
click at [129, 99] on textarea "amount reduced due to demand" at bounding box center [270, 102] width 401 height 16
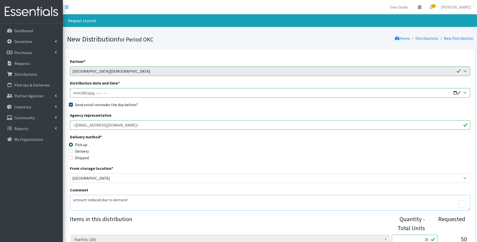
scroll to position [119, 0]
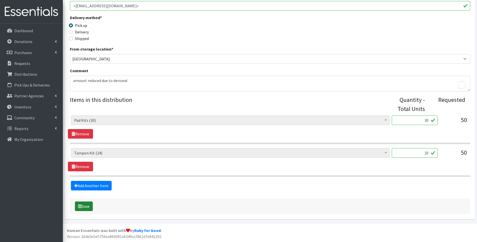
click at [81, 207] on icon "submit" at bounding box center [80, 206] width 4 height 4
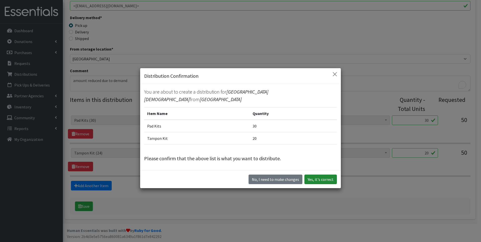
click at [312, 175] on button "Yes, it's correct" at bounding box center [321, 180] width 32 height 10
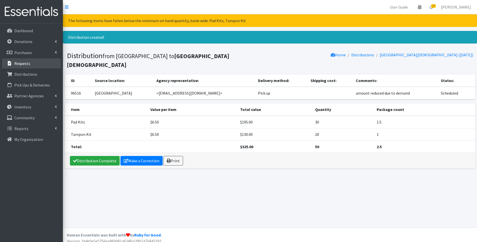
click at [28, 60] on link "Requests" at bounding box center [31, 63] width 59 height 10
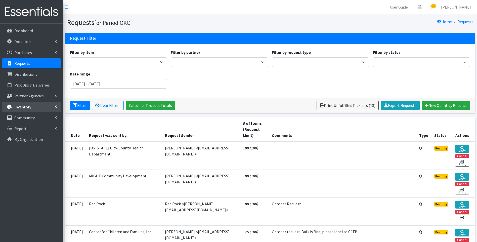
click at [34, 109] on link "Inventory" at bounding box center [31, 107] width 59 height 10
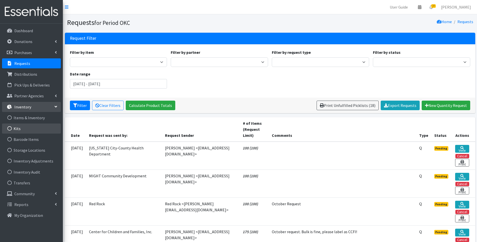
click at [29, 131] on link "Kits" at bounding box center [31, 129] width 59 height 10
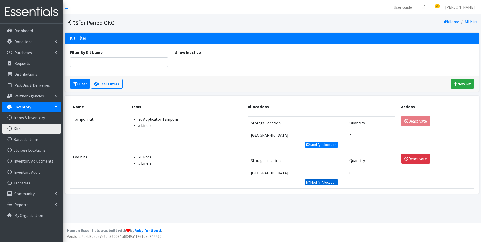
click at [324, 184] on link "Modify Allocation" at bounding box center [322, 182] width 34 height 6
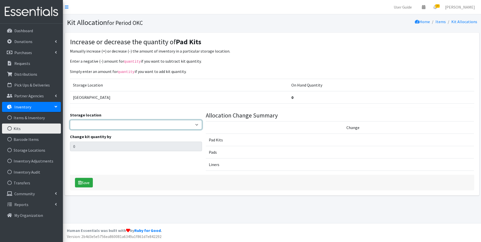
drag, startPoint x: 99, startPoint y: 123, endPoint x: 99, endPoint y: 128, distance: 5.0
click at [99, 123] on select "5th Street MorningStar Storage" at bounding box center [136, 125] width 132 height 10
select select "345"
click at [70, 120] on select "5th Street MorningStar Storage" at bounding box center [136, 125] width 132 height 10
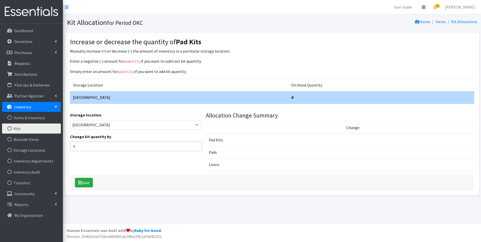
drag, startPoint x: 66, startPoint y: 145, endPoint x: 62, endPoint y: 144, distance: 4.6
click at [62, 144] on div "User Guide 0 Pick-ups remaining this week View Calendar 18 18 Requests 0 Partne…" at bounding box center [240, 111] width 481 height 223
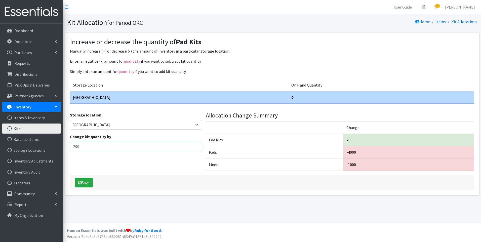
click at [71, 141] on div "Change kit quantity by 200" at bounding box center [136, 143] width 132 height 18
type input "5"
type input "500"
click at [84, 183] on button "Save" at bounding box center [84, 183] width 18 height 10
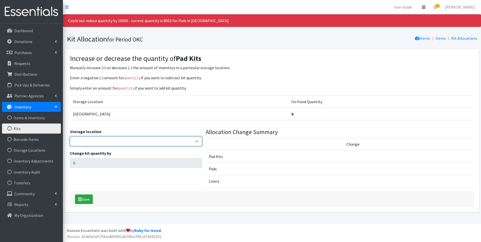
click at [89, 142] on select "5th Street MorningStar Storage" at bounding box center [136, 142] width 132 height 10
select select "345"
click at [70, 137] on select "5th Street MorningStar Storage" at bounding box center [136, 142] width 132 height 10
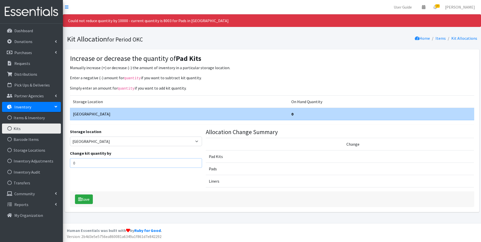
drag, startPoint x: 82, startPoint y: 162, endPoint x: 72, endPoint y: 160, distance: 9.6
click at [72, 160] on input "0" at bounding box center [136, 163] width 132 height 10
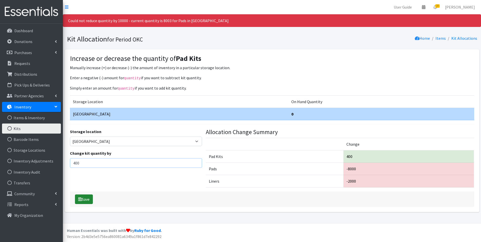
type input "400"
click at [79, 198] on icon "submit" at bounding box center [80, 199] width 4 height 4
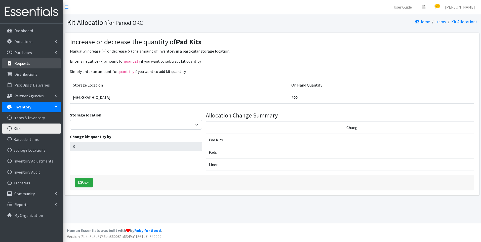
click at [30, 59] on link "Requests" at bounding box center [31, 63] width 59 height 10
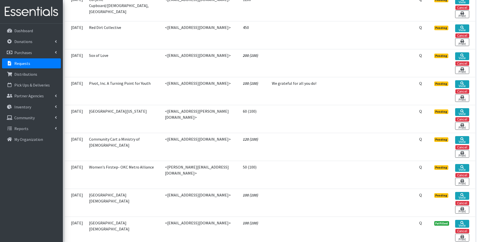
scroll to position [453, 0]
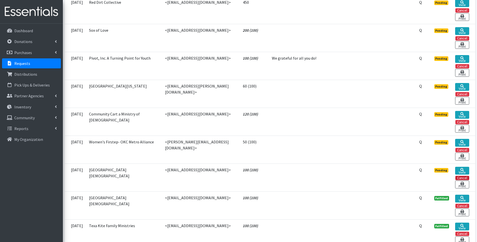
click at [459, 177] on button "Cancel" at bounding box center [463, 178] width 14 height 4
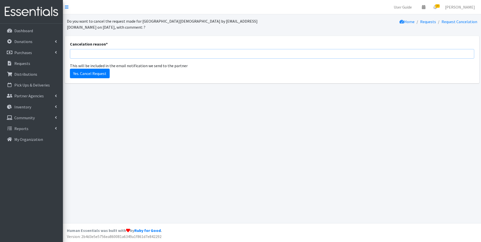
click at [109, 53] on input "Cancelation reason *" at bounding box center [272, 54] width 405 height 10
drag, startPoint x: 118, startPoint y: 53, endPoint x: 105, endPoint y: 53, distance: 12.3
click at [105, 53] on input "duplicate order for August pickup" at bounding box center [272, 54] width 405 height 10
type input "duplicate order for October pickup"
click at [94, 75] on input "Yes. Cancel Request" at bounding box center [90, 74] width 40 height 10
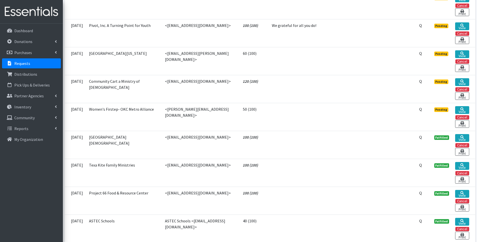
scroll to position [503, 0]
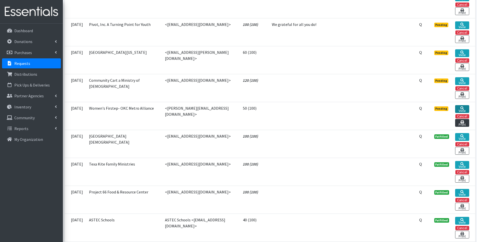
click at [467, 108] on link "View" at bounding box center [463, 109] width 14 height 8
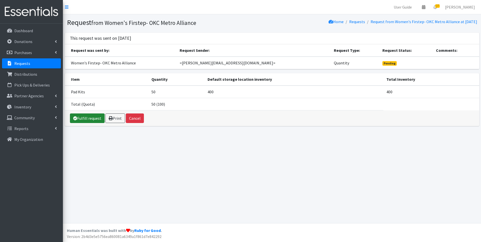
click at [83, 120] on link "Fulfill request" at bounding box center [87, 119] width 35 height 10
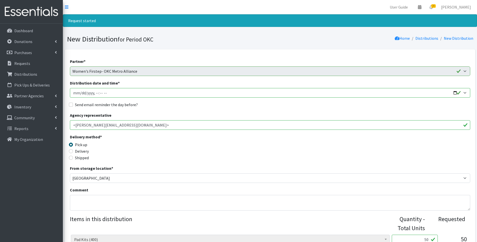
click at [74, 94] on input "Distribution date and time *" at bounding box center [270, 93] width 401 height 10
type input "[DATE]T23:59"
type input "[DATE]T15:30"
click at [82, 106] on label "Send email reminder the day before?" at bounding box center [106, 105] width 63 height 6
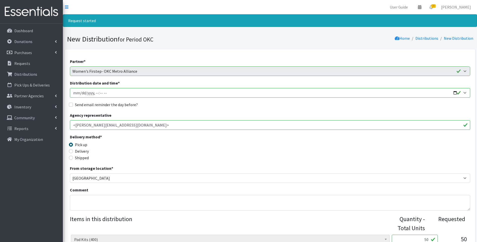
click at [73, 106] on input "Send email reminder the day before?" at bounding box center [71, 105] width 4 height 4
checkbox input "true"
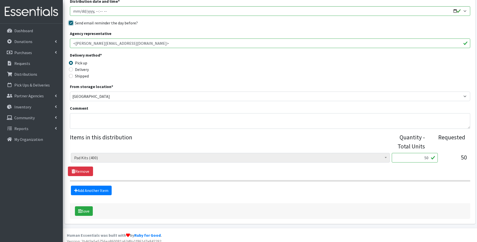
scroll to position [87, 0]
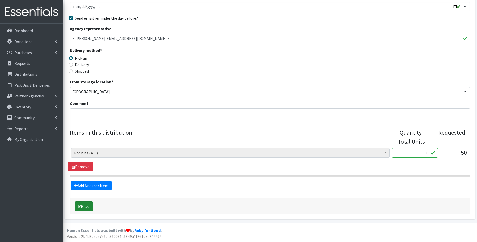
click at [88, 207] on button "Save" at bounding box center [84, 207] width 18 height 10
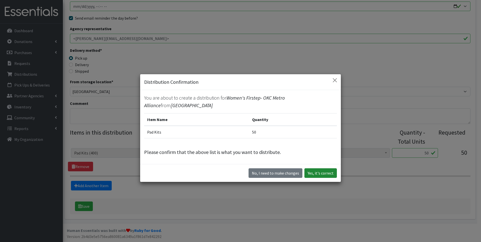
click at [322, 172] on button "Yes, it's correct" at bounding box center [321, 173] width 32 height 10
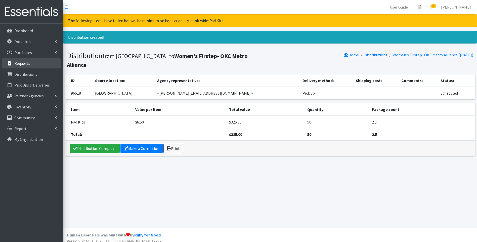
click at [36, 63] on link "Requests" at bounding box center [31, 63] width 59 height 10
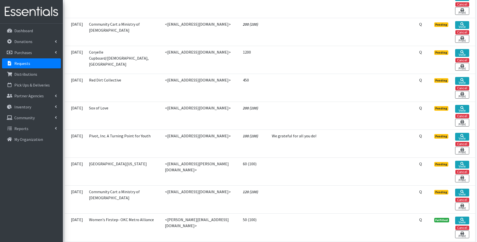
scroll to position [378, 0]
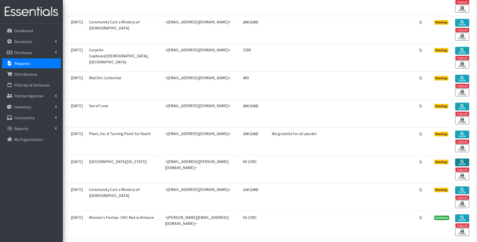
click at [464, 164] on link "View" at bounding box center [463, 163] width 14 height 8
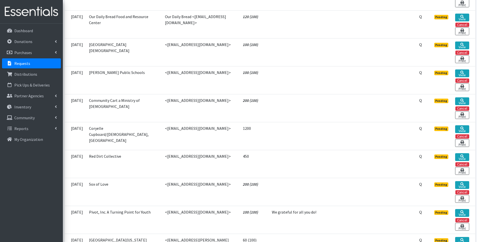
scroll to position [227, 0]
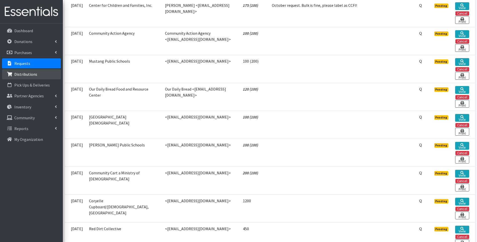
click at [27, 73] on p "Distributions" at bounding box center [25, 74] width 23 height 5
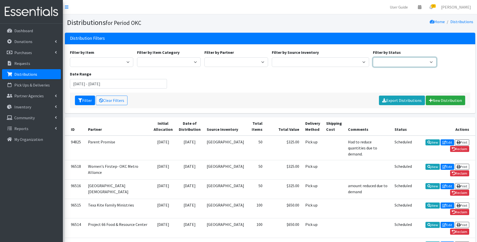
click at [396, 62] on select "Scheduled Complete" at bounding box center [405, 62] width 64 height 10
select select "5"
click at [373, 57] on select "Scheduled Complete" at bounding box center [405, 62] width 64 height 10
click at [83, 99] on button "Filter" at bounding box center [85, 101] width 20 height 10
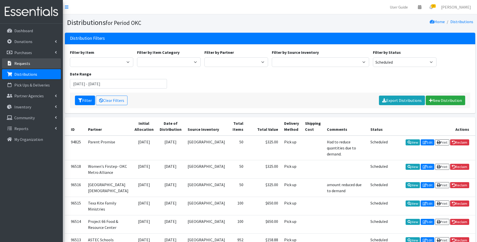
click at [25, 65] on p "Requests" at bounding box center [22, 63] width 16 height 5
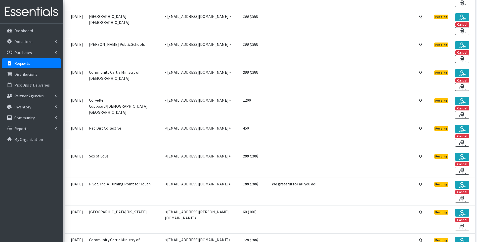
scroll to position [403, 0]
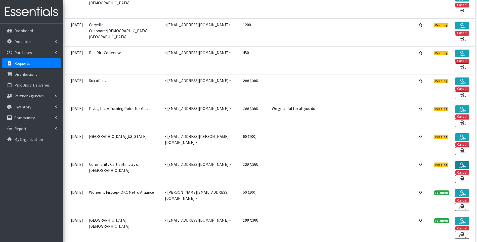
click at [466, 165] on link "View" at bounding box center [463, 165] width 14 height 8
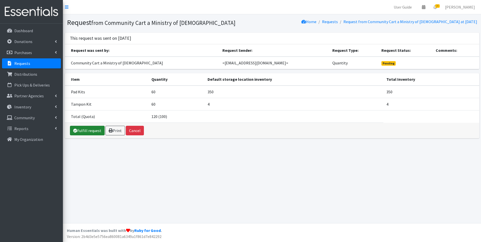
click at [84, 130] on link "Fulfill request" at bounding box center [87, 131] width 35 height 10
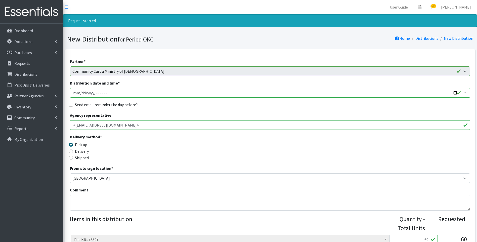
click at [74, 92] on input "Distribution date and time *" at bounding box center [270, 93] width 401 height 10
type input "[DATE]T23:59"
type input "[DATE]T15:30"
click at [72, 104] on input "Send email reminder the day before?" at bounding box center [71, 105] width 4 height 4
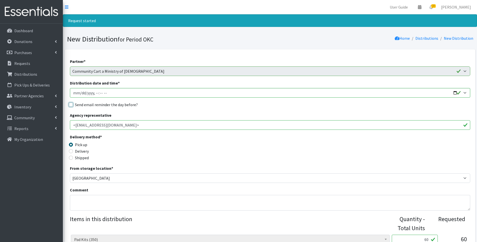
checkbox input "true"
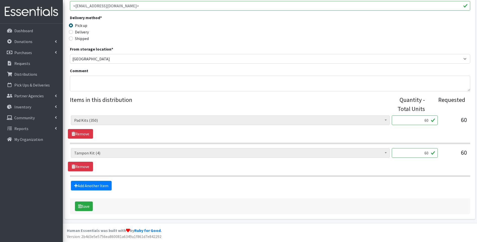
scroll to position [19, 0]
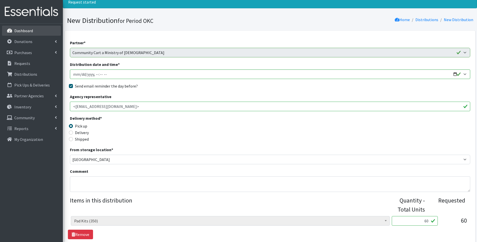
click at [32, 32] on p "Dashboard" at bounding box center [23, 30] width 19 height 5
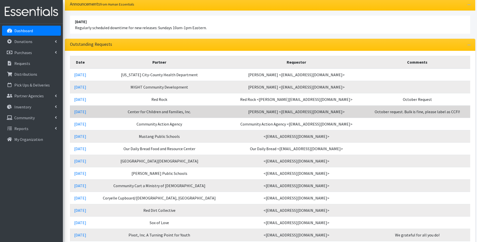
scroll to position [101, 0]
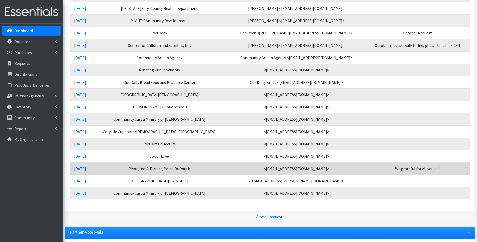
click at [78, 169] on link "[DATE]" at bounding box center [80, 168] width 12 height 5
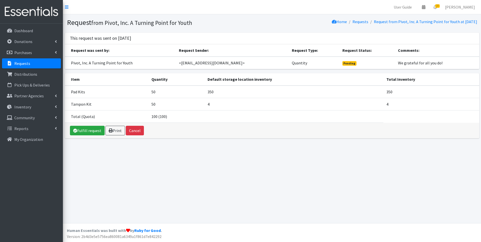
click at [21, 62] on p "Requests" at bounding box center [22, 63] width 16 height 5
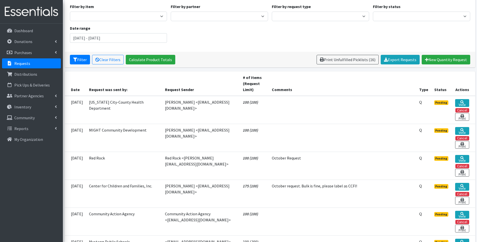
scroll to position [50, 0]
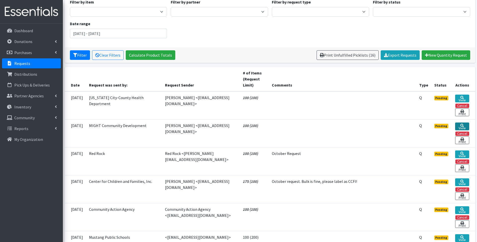
click at [459, 123] on link "View" at bounding box center [463, 127] width 14 height 8
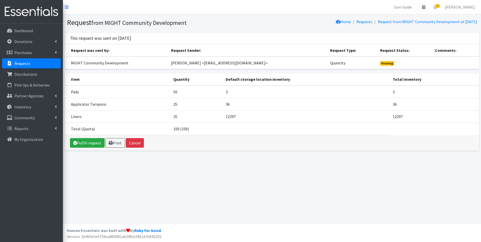
click at [26, 63] on p "Requests" at bounding box center [22, 63] width 16 height 5
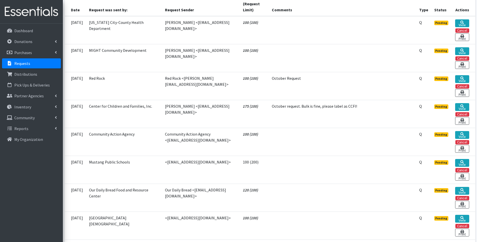
scroll to position [126, 0]
click at [468, 163] on link "View" at bounding box center [463, 163] width 14 height 8
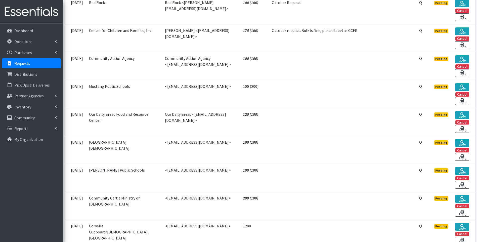
scroll to position [227, 0]
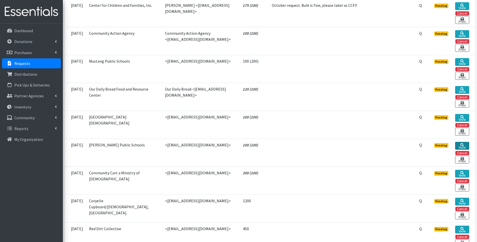
click at [458, 146] on link "View" at bounding box center [463, 146] width 14 height 8
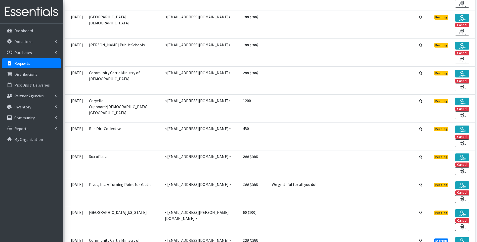
scroll to position [327, 0]
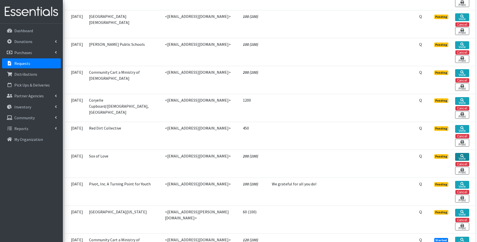
click at [460, 157] on link "View" at bounding box center [463, 157] width 14 height 8
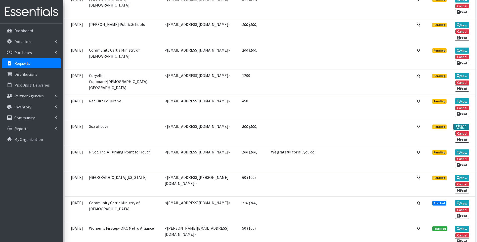
scroll to position [312, 0]
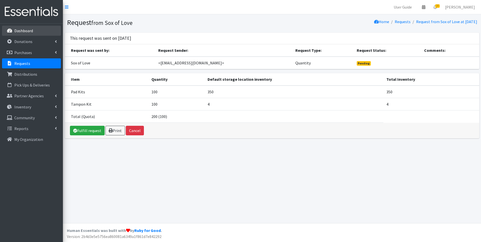
click at [25, 31] on p "Dashboard" at bounding box center [23, 30] width 19 height 5
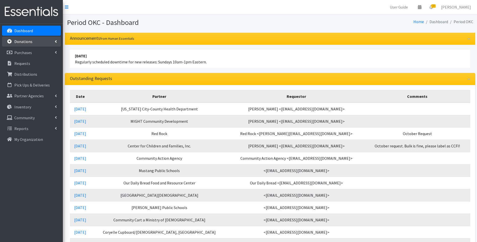
click at [30, 40] on p "Donations" at bounding box center [23, 41] width 18 height 5
